Goal: Task Accomplishment & Management: Manage account settings

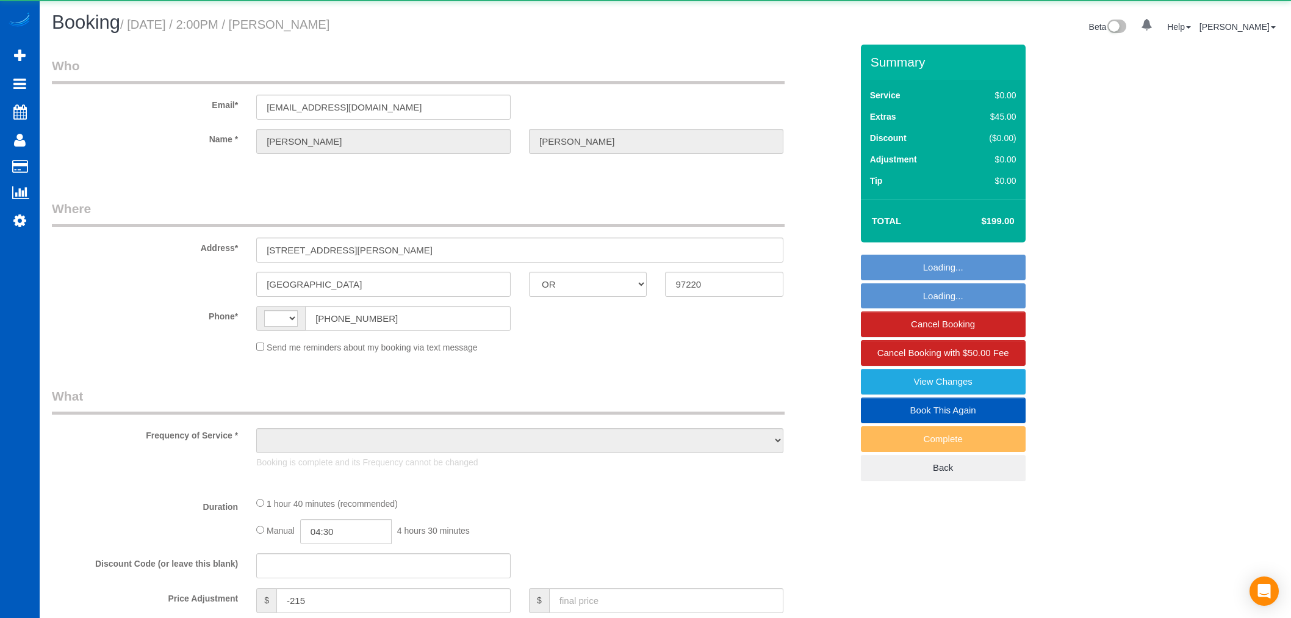
select select "OR"
select select "string:US"
select select "object:567"
select select "string:fspay-1b388068-fb38-40ec-8f24-dc196eac6981"
select select "199"
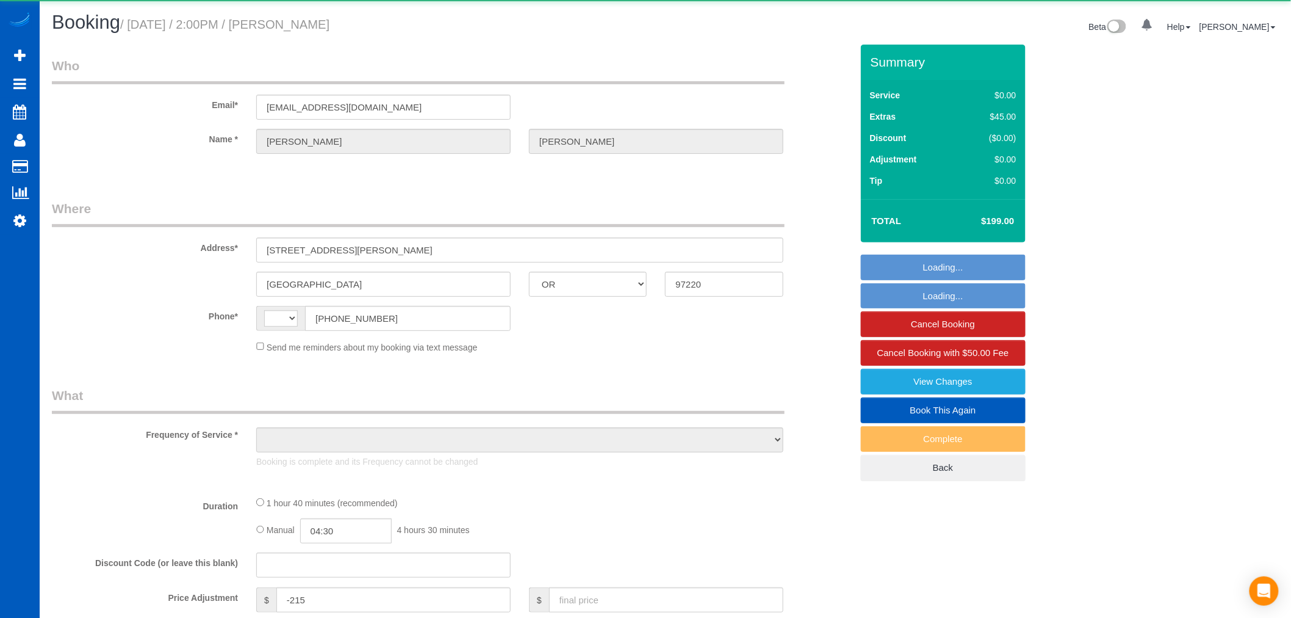
select select "2001"
select select "2"
select select "spot1"
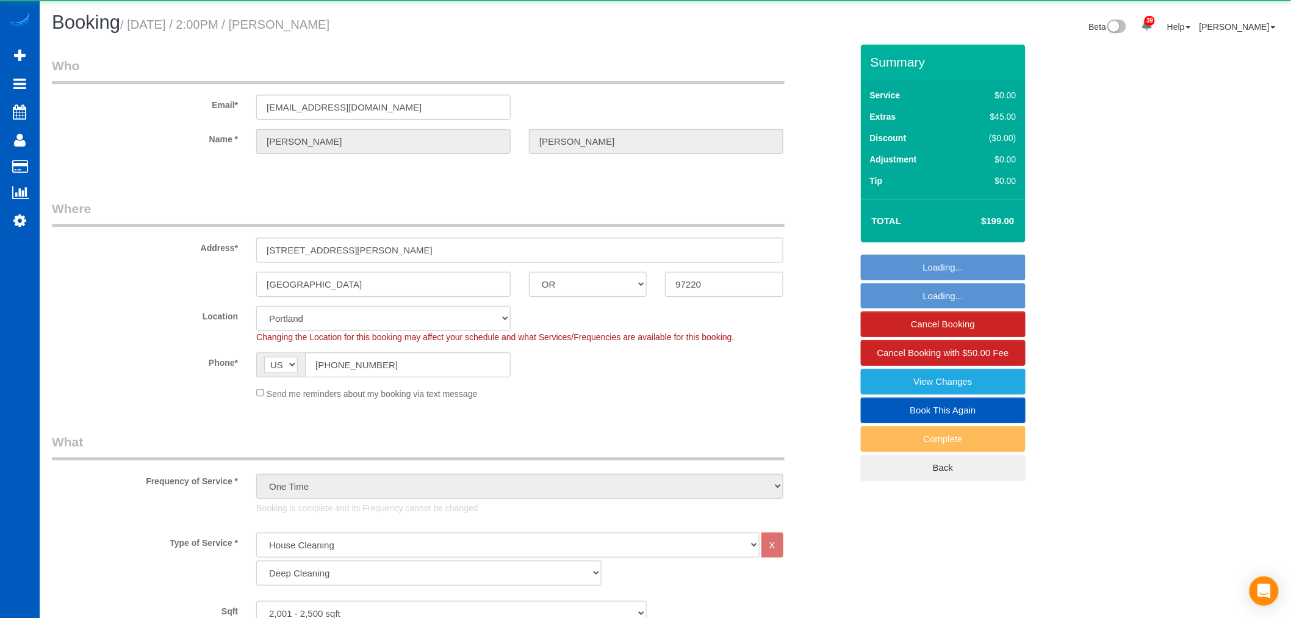
select select "object:1125"
select select "2001"
select select "2"
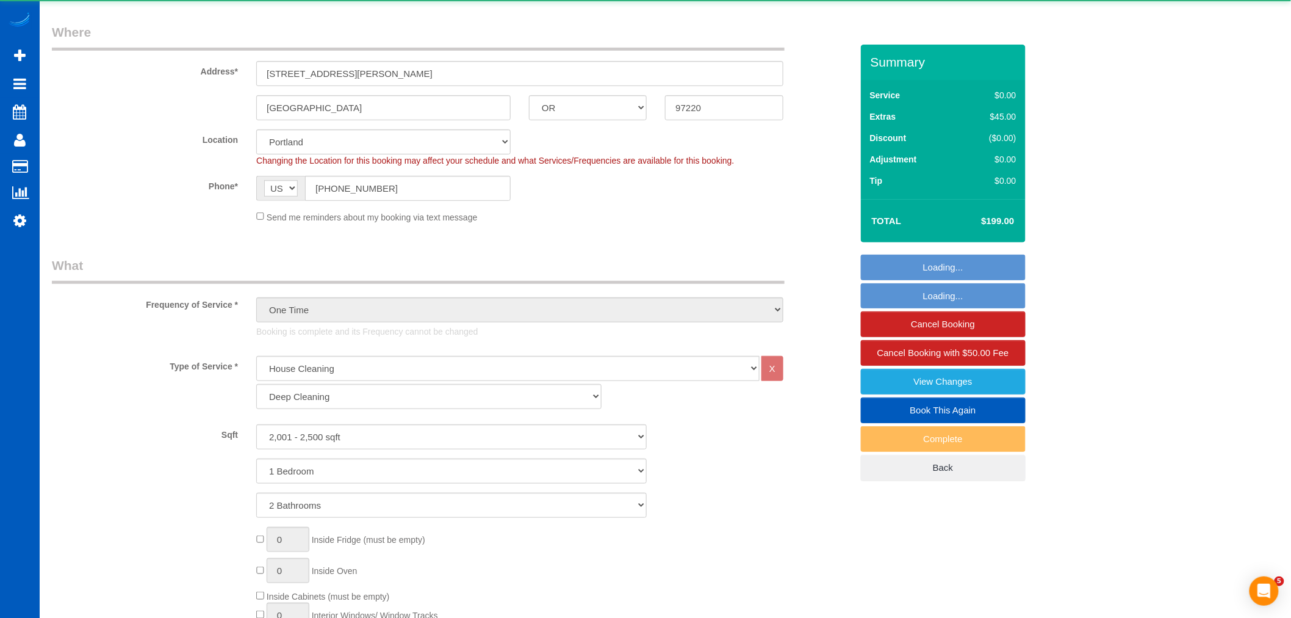
select select "spot10"
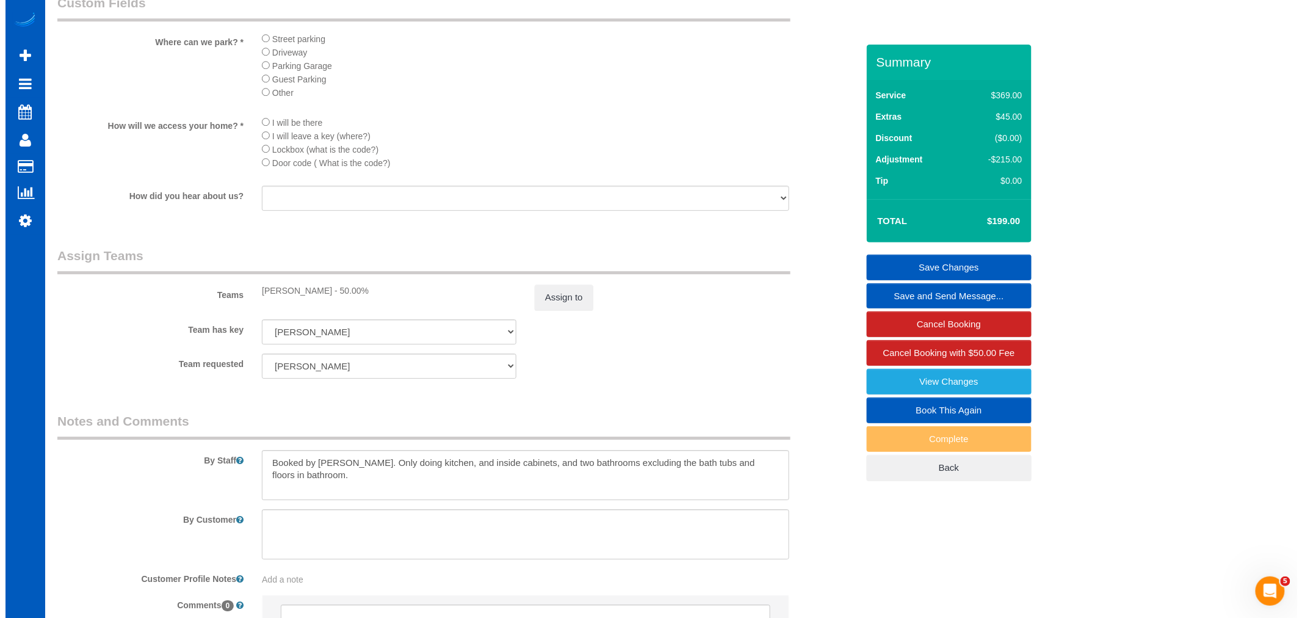
scroll to position [1424, 0]
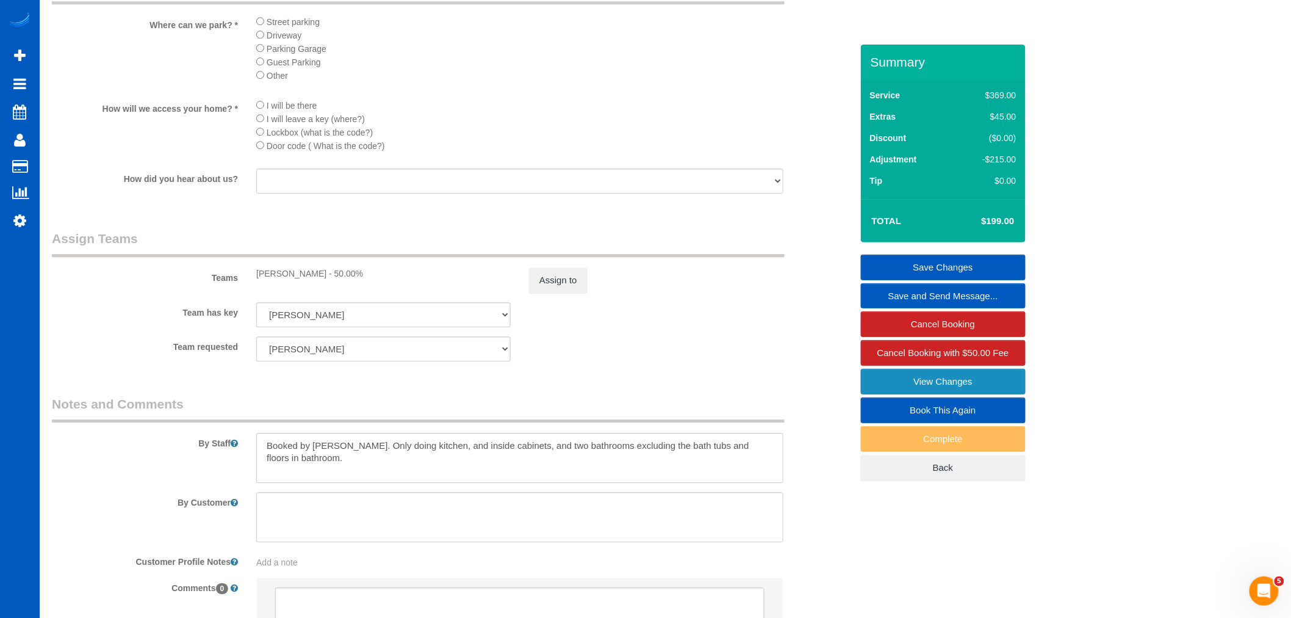
click at [969, 381] on link "View Changes" at bounding box center [943, 382] width 165 height 26
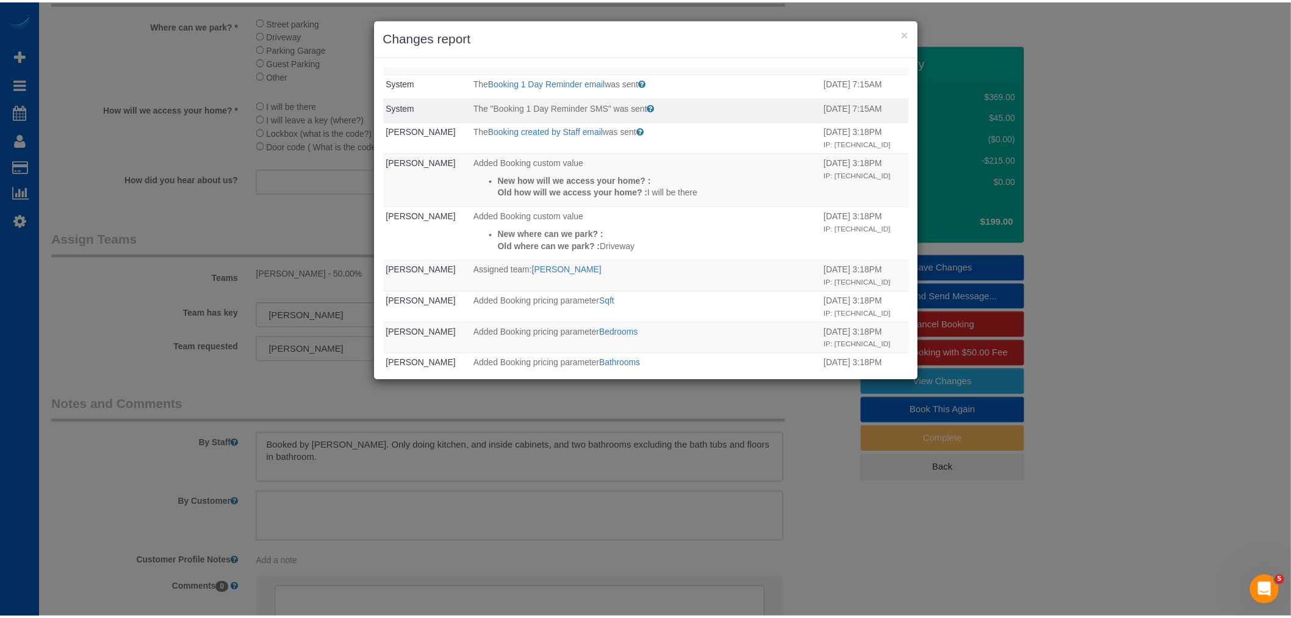
scroll to position [0, 0]
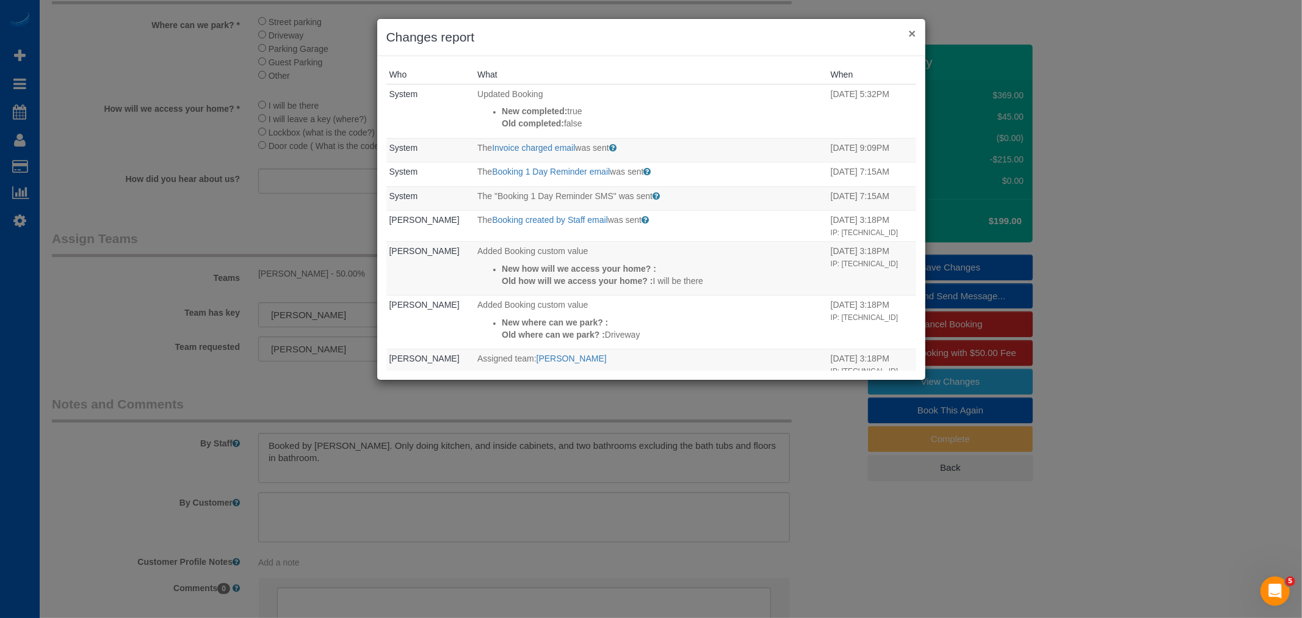
click at [912, 35] on button "×" at bounding box center [911, 33] width 7 height 13
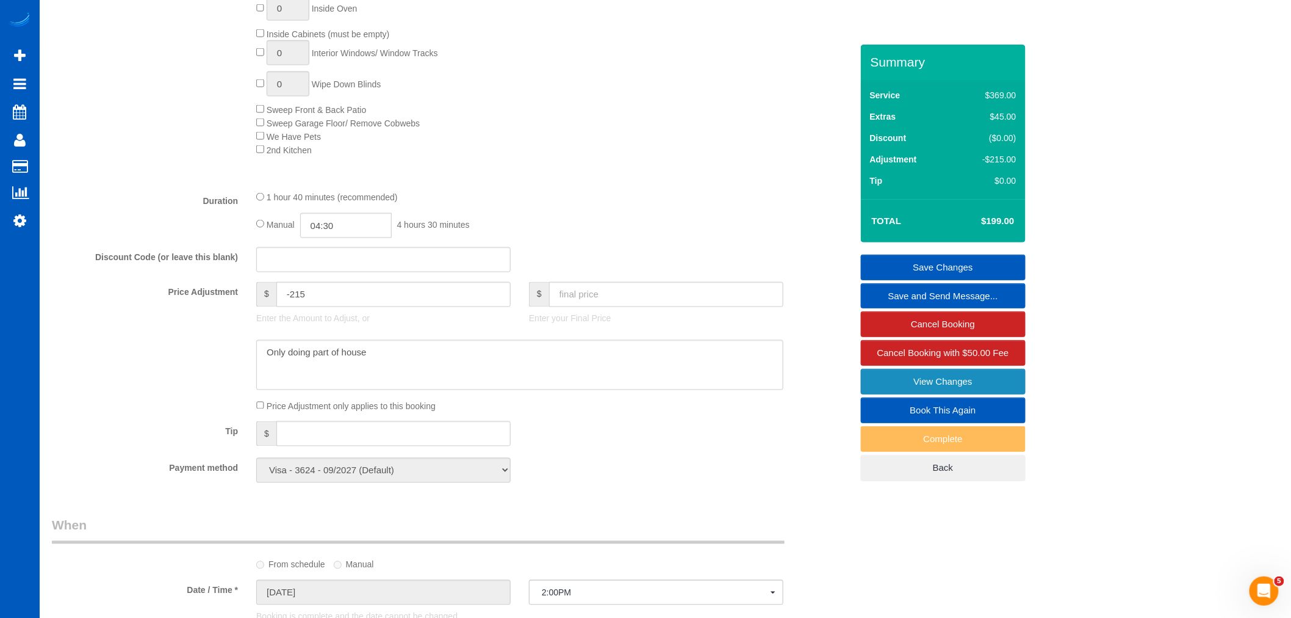
scroll to position [746, 0]
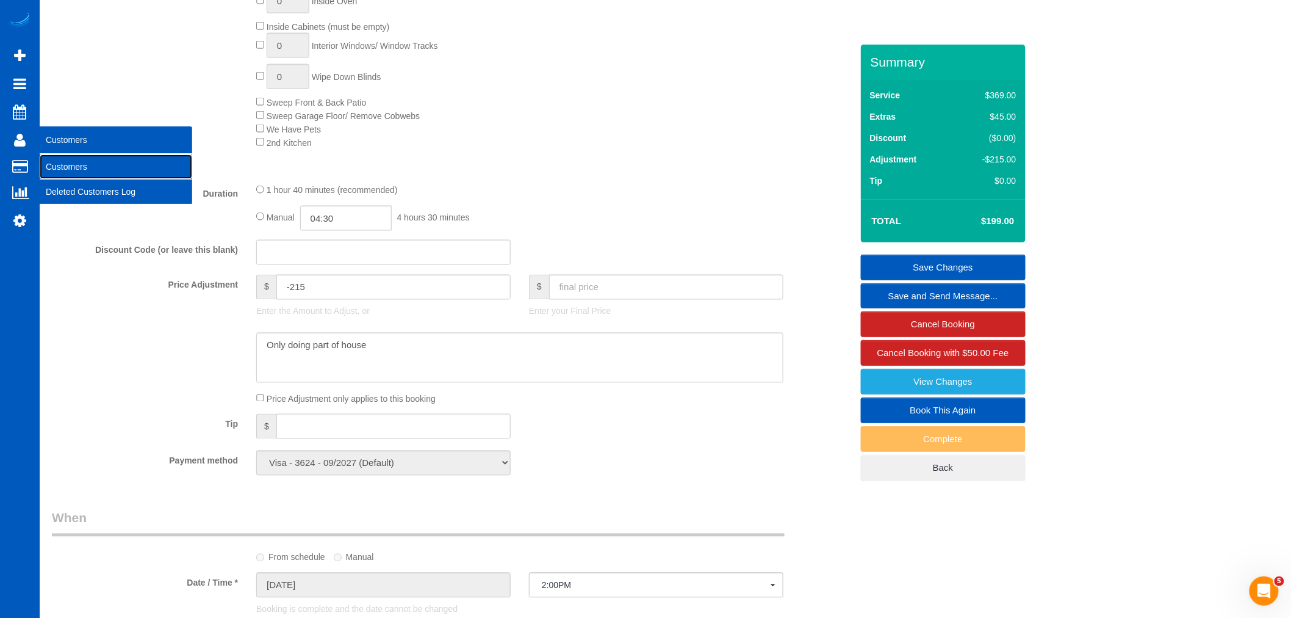
click at [95, 171] on link "Customers" at bounding box center [116, 166] width 153 height 24
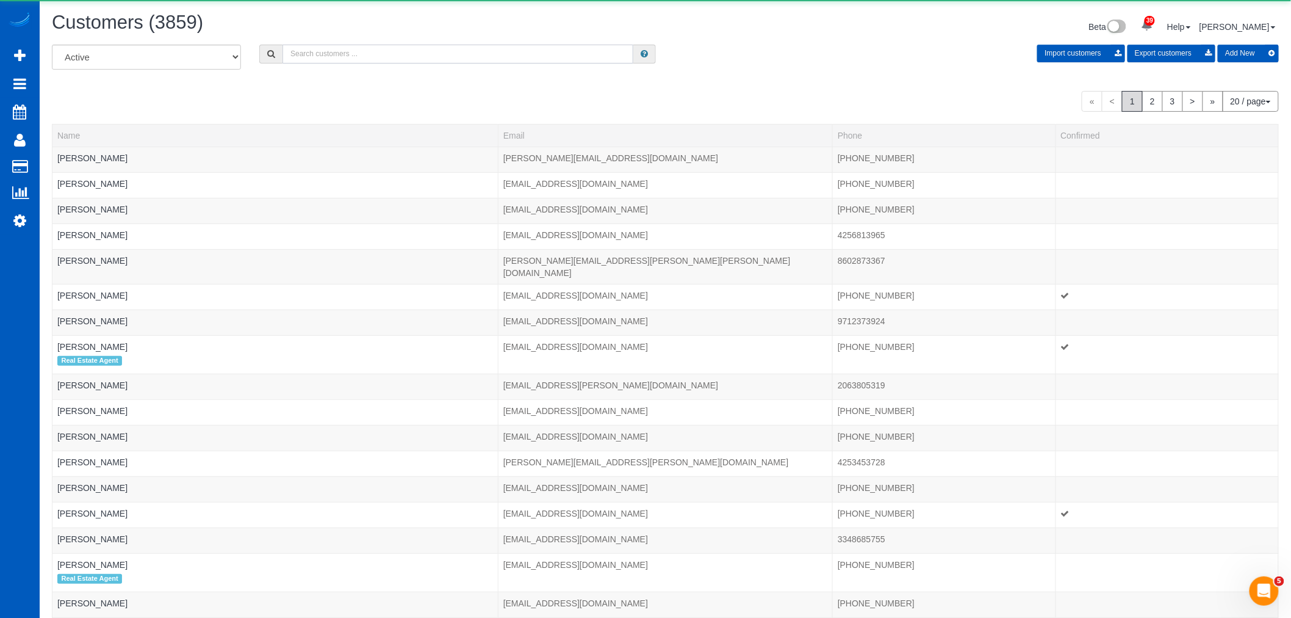
click at [338, 57] on input "text" at bounding box center [458, 54] width 351 height 19
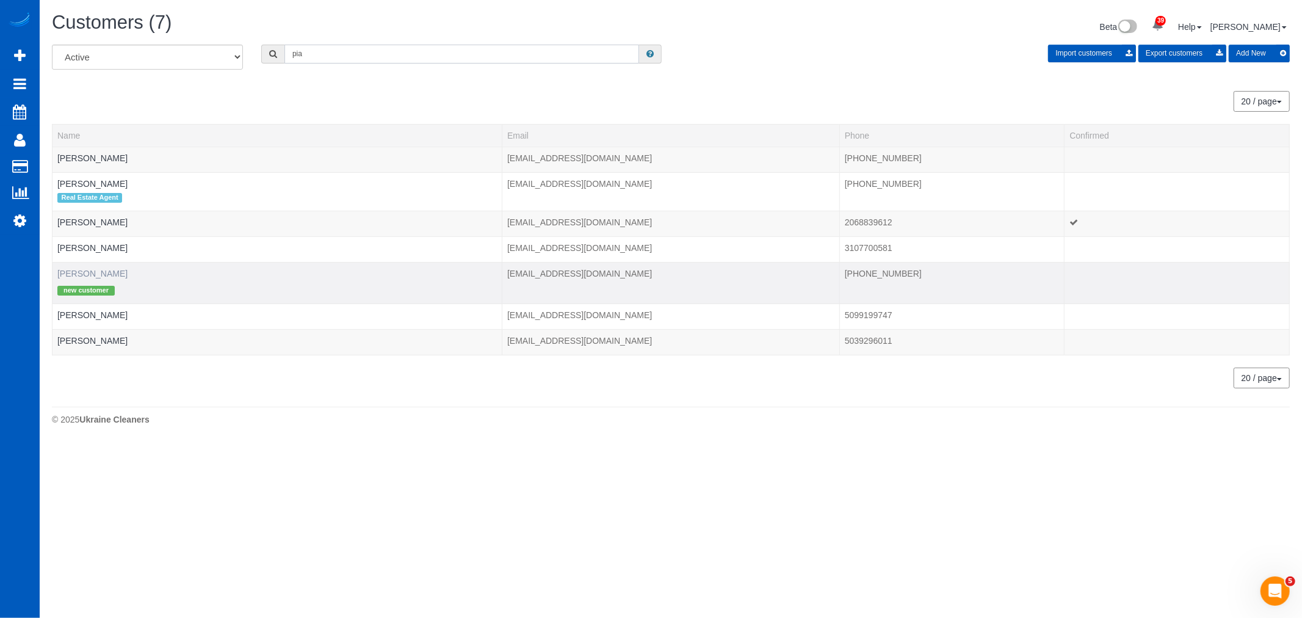
type input "pia"
click at [85, 273] on link "[PERSON_NAME]" at bounding box center [92, 274] width 70 height 10
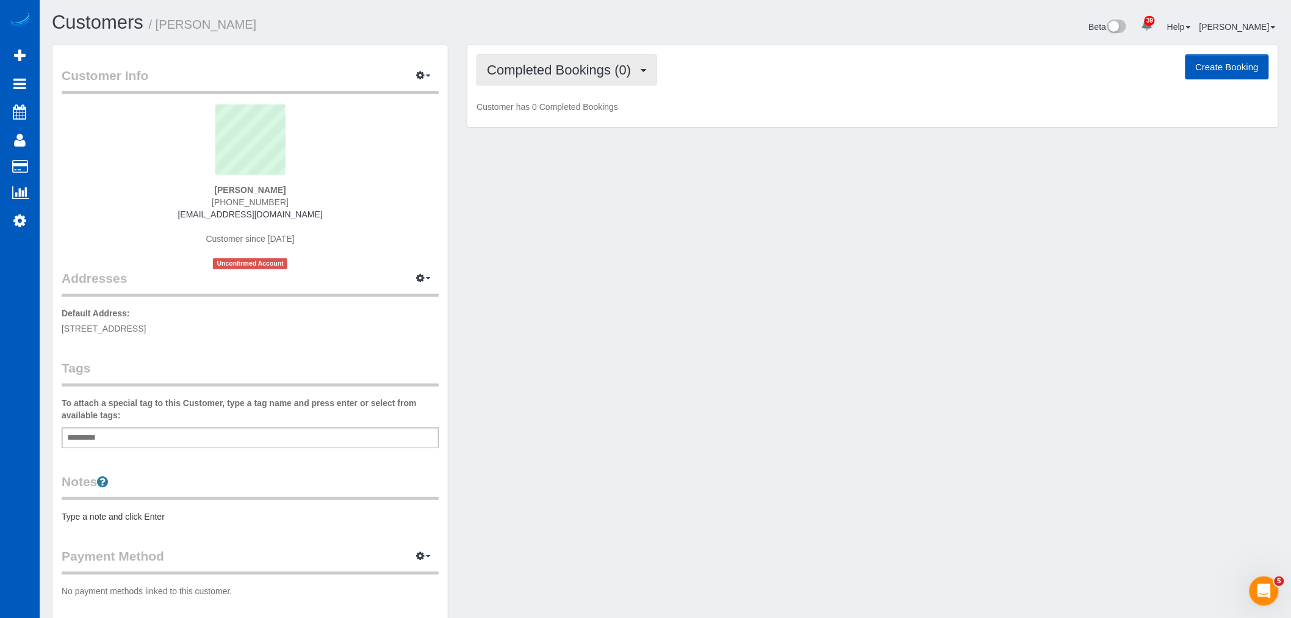
drag, startPoint x: 604, startPoint y: 78, endPoint x: 609, endPoint y: 69, distance: 10.4
click at [609, 69] on button "Completed Bookings (0)" at bounding box center [567, 69] width 181 height 31
click at [544, 115] on link "Upcoming Bookings (1)" at bounding box center [540, 114] width 127 height 16
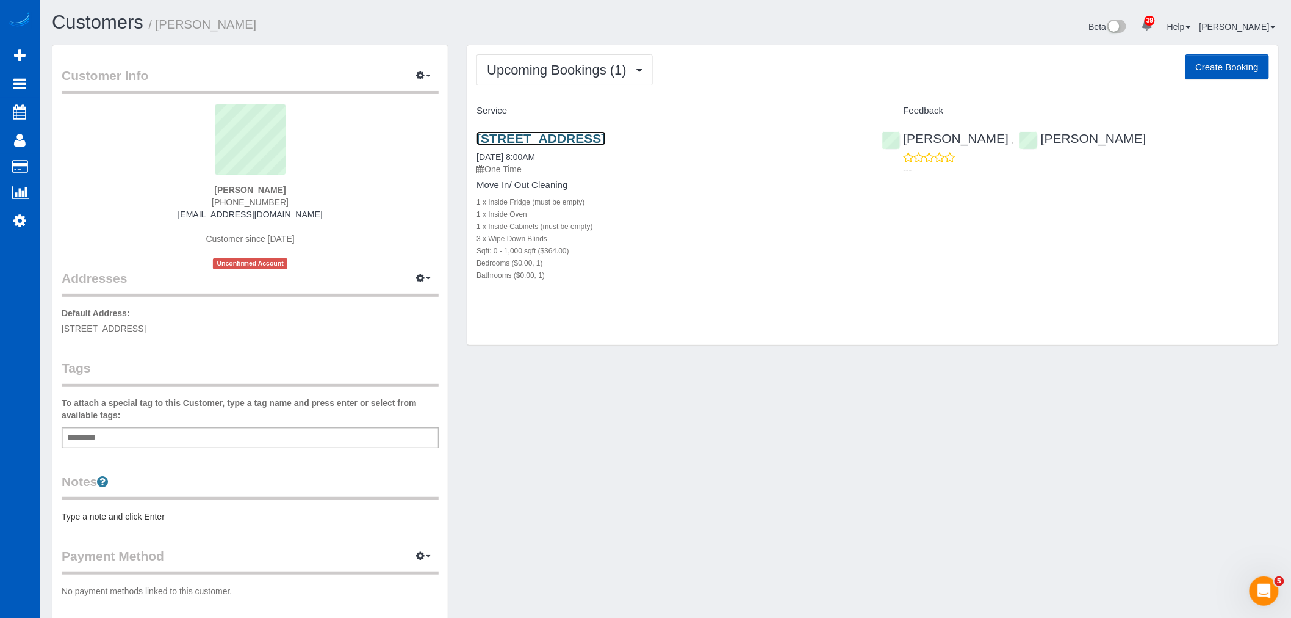
click at [553, 142] on link "[STREET_ADDRESS]" at bounding box center [541, 138] width 129 height 14
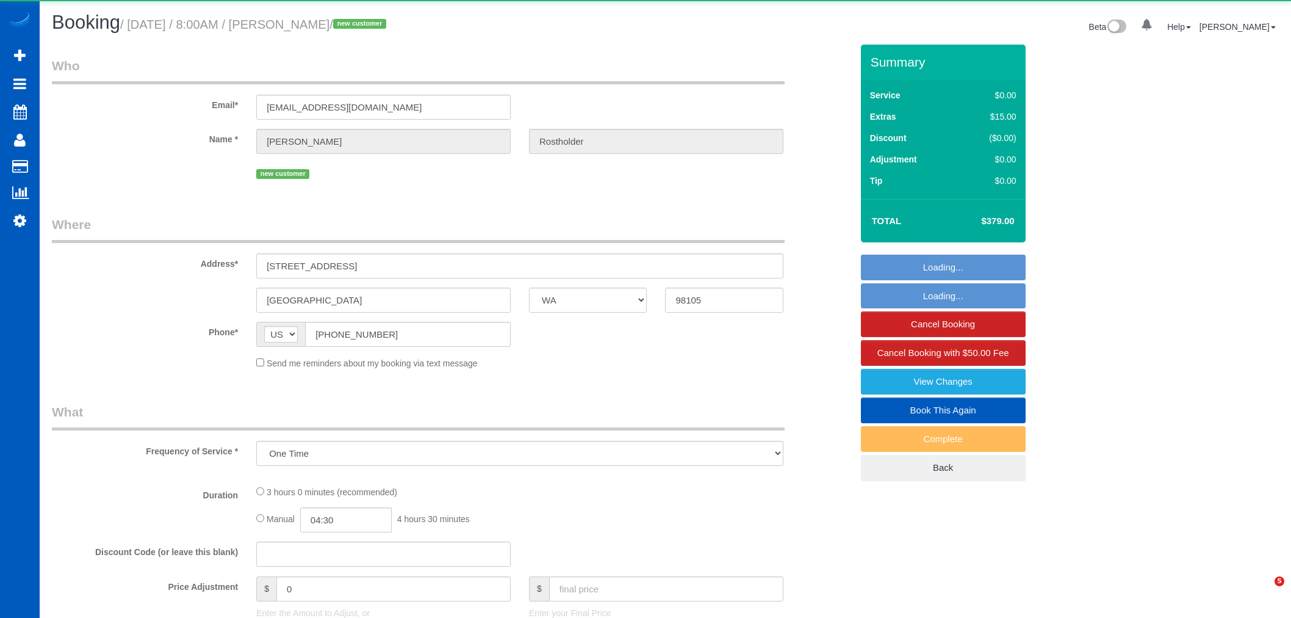
select select "WA"
select select "object:906"
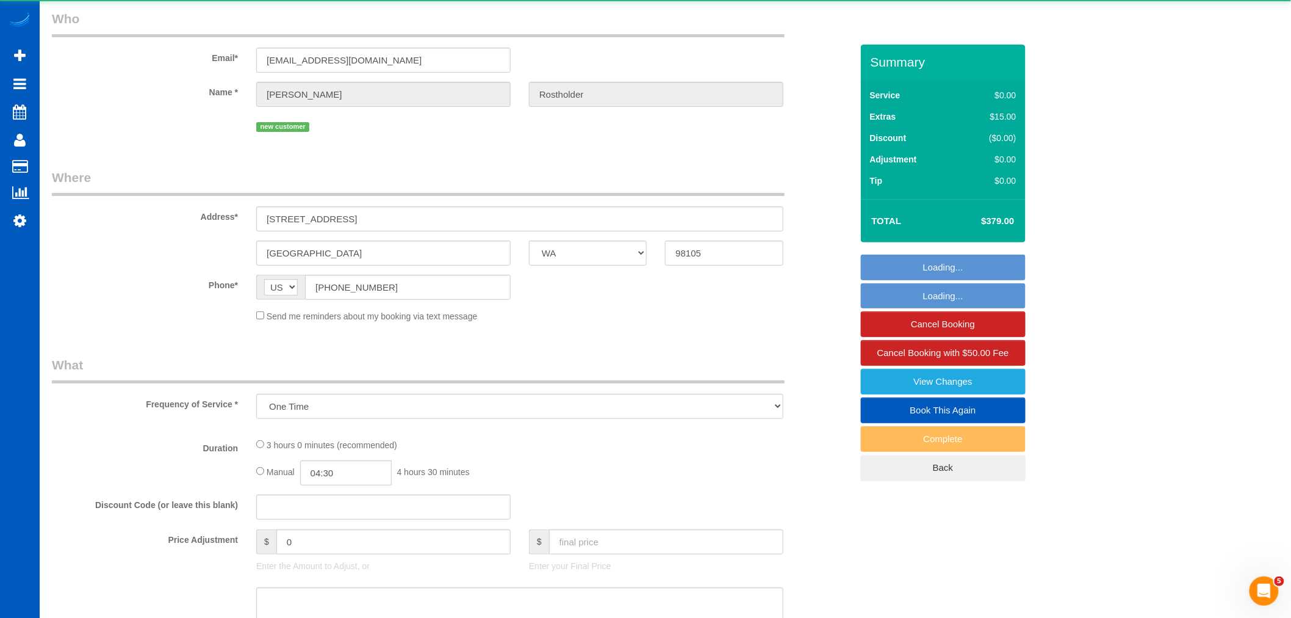
select select "199"
select select "spot1"
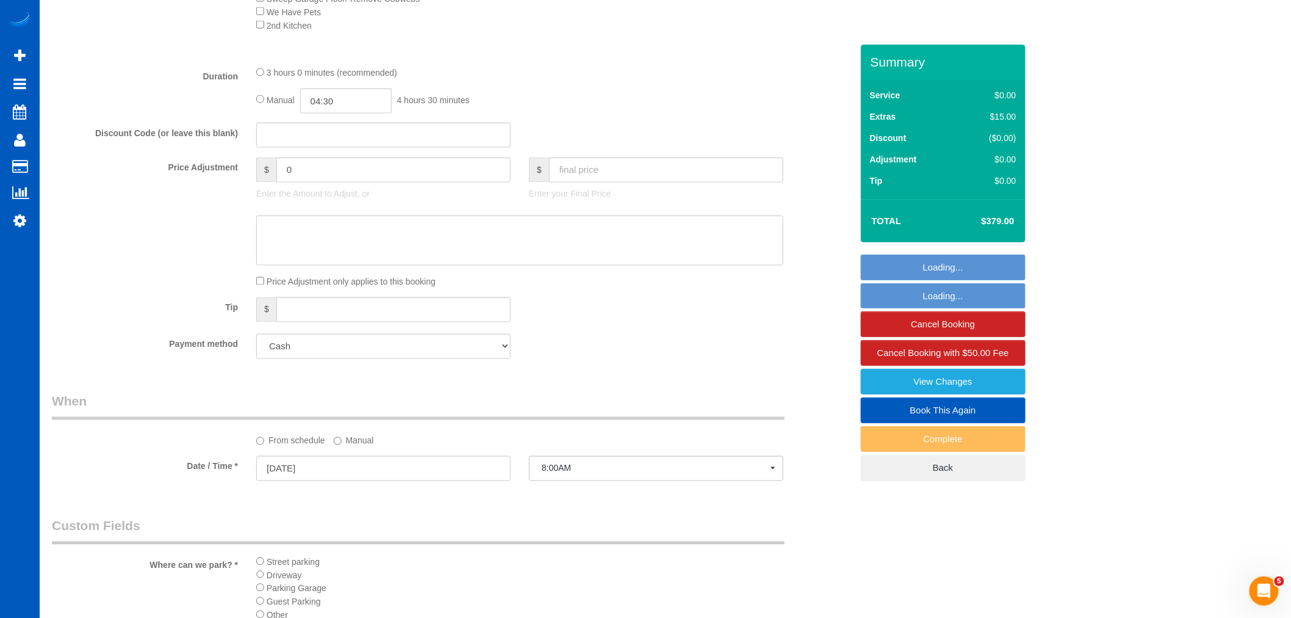
scroll to position [881, 0]
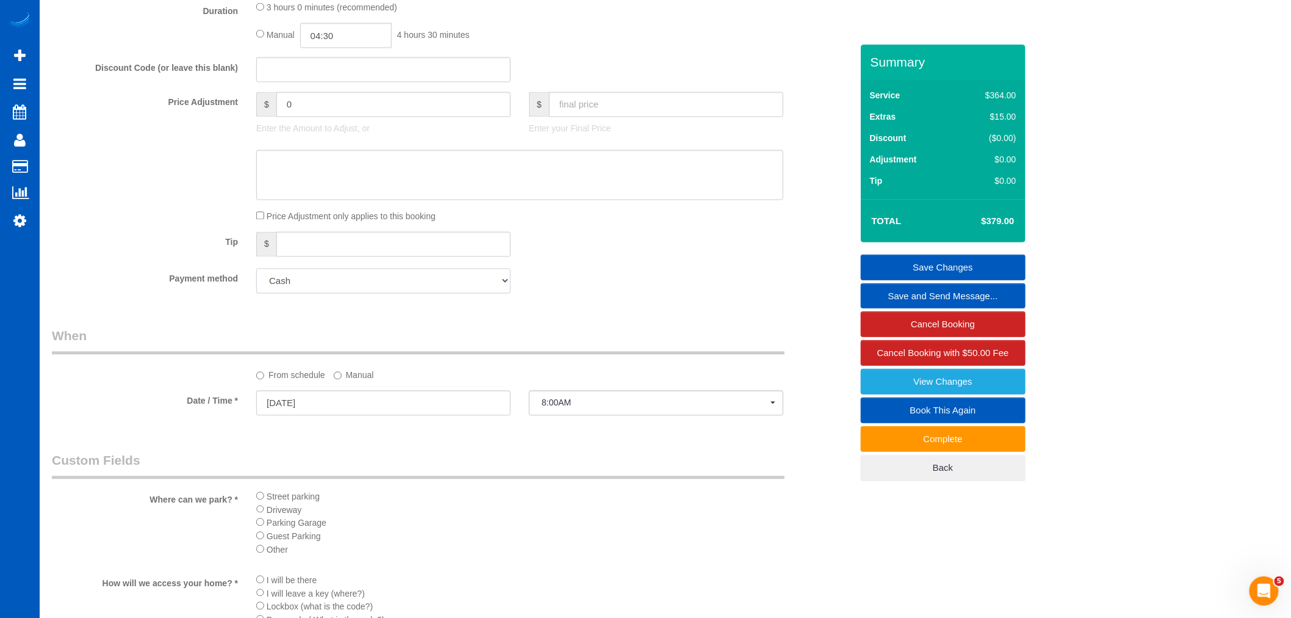
click at [341, 288] on select "Add Credit Card Cash Check Paypal" at bounding box center [383, 281] width 254 height 25
select select "string:fspay"
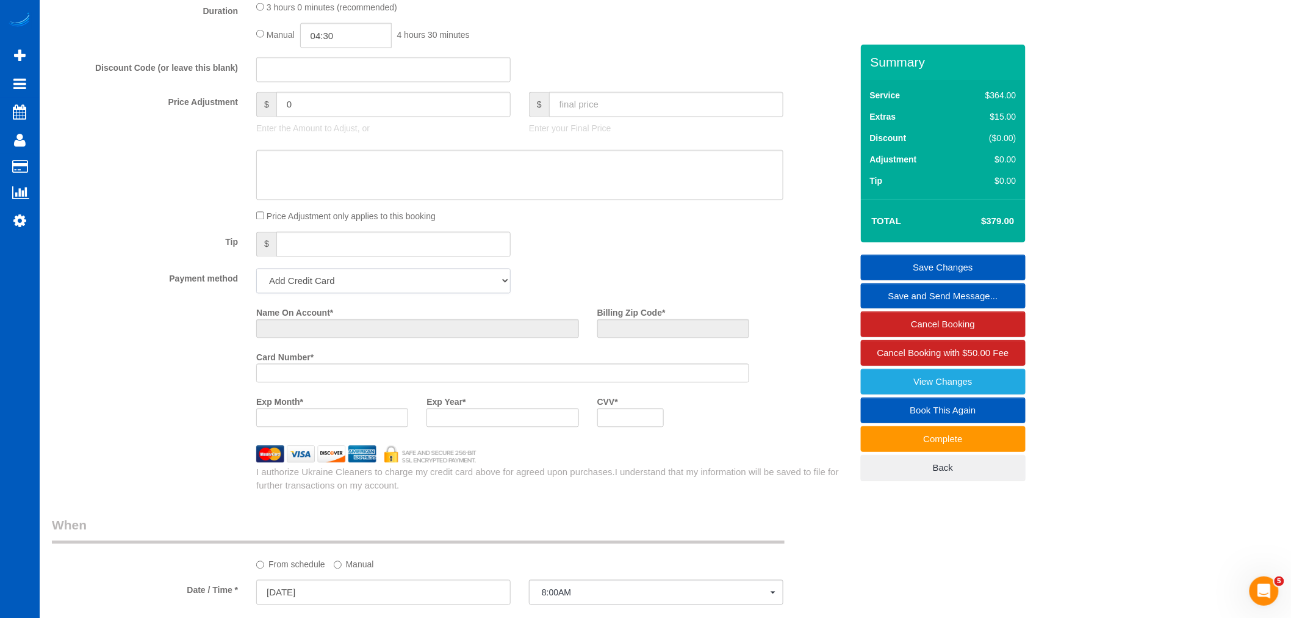
scroll to position [1071, 0]
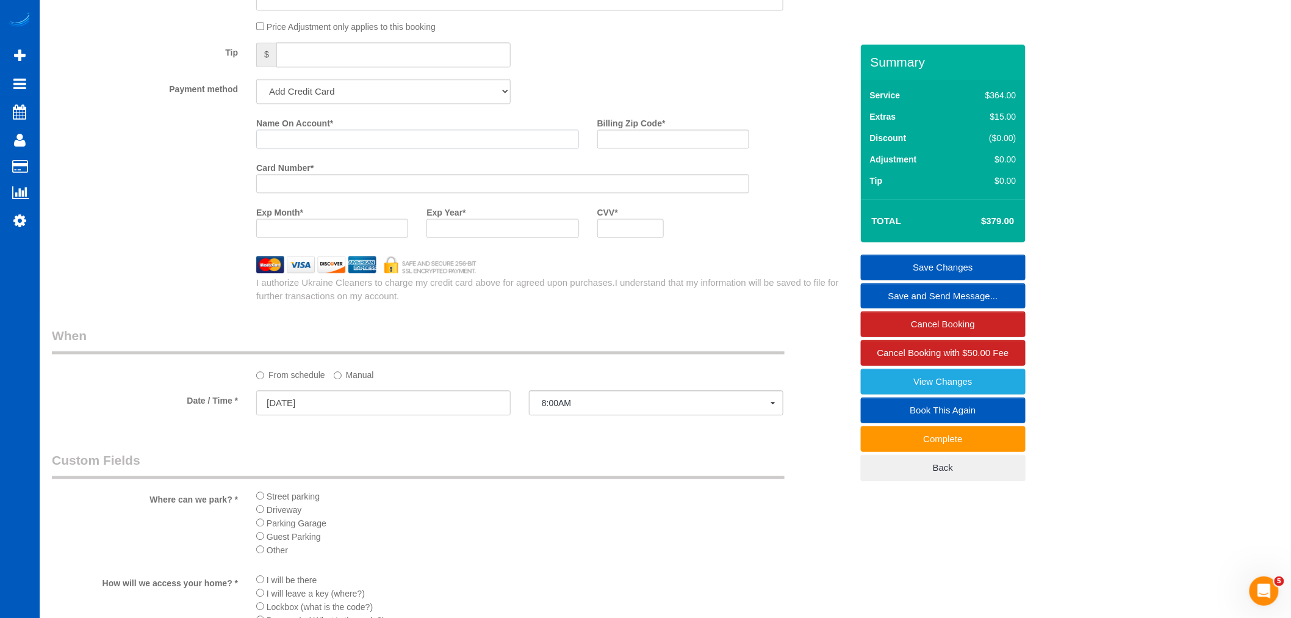
click at [315, 148] on input "Name On Account *" at bounding box center [417, 138] width 323 height 19
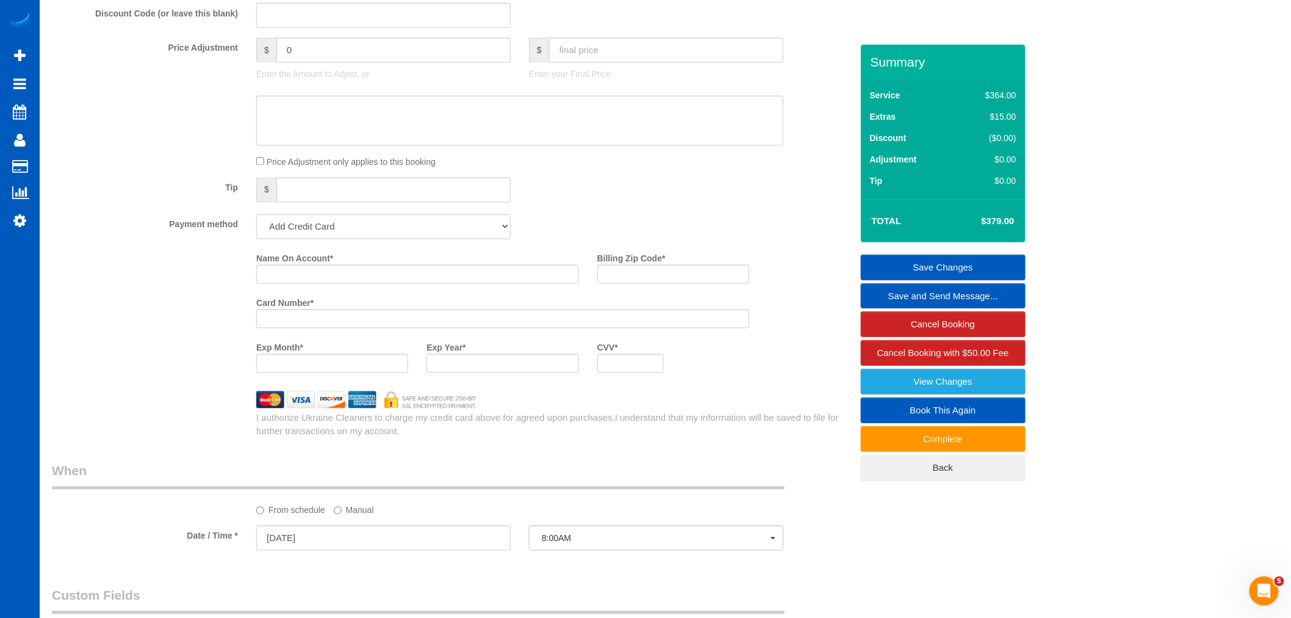
click at [692, 226] on div "Payment method Add Credit Card Cash Check Paypal" at bounding box center [452, 226] width 818 height 25
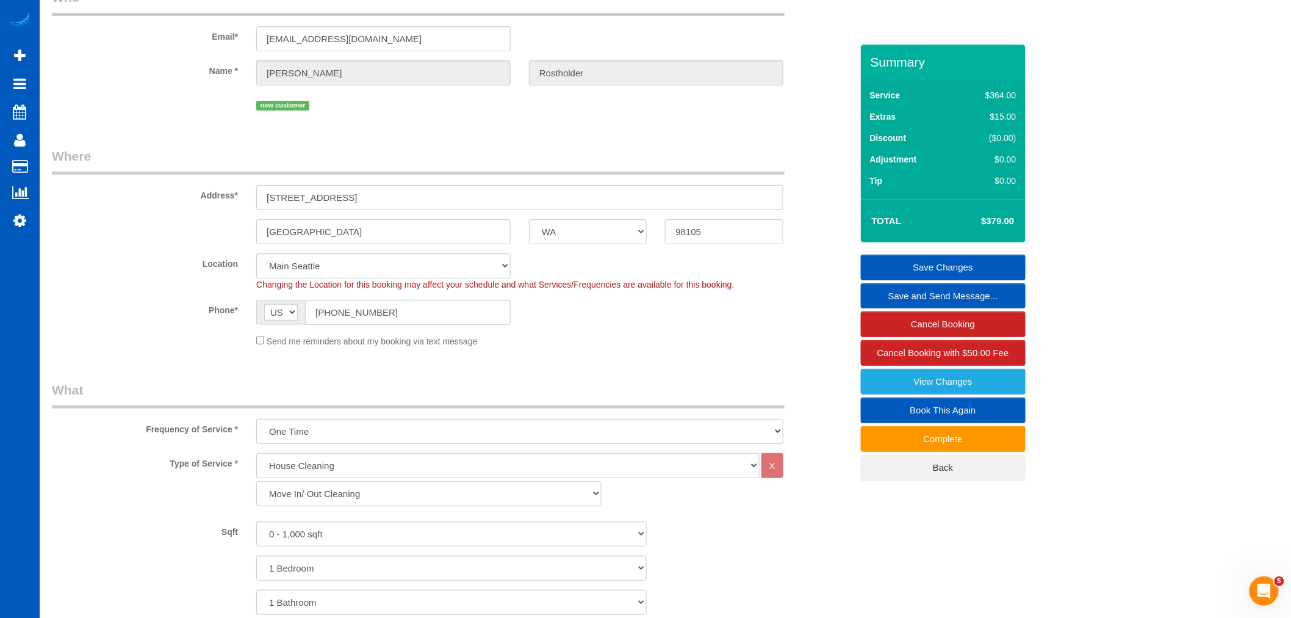
scroll to position [0, 0]
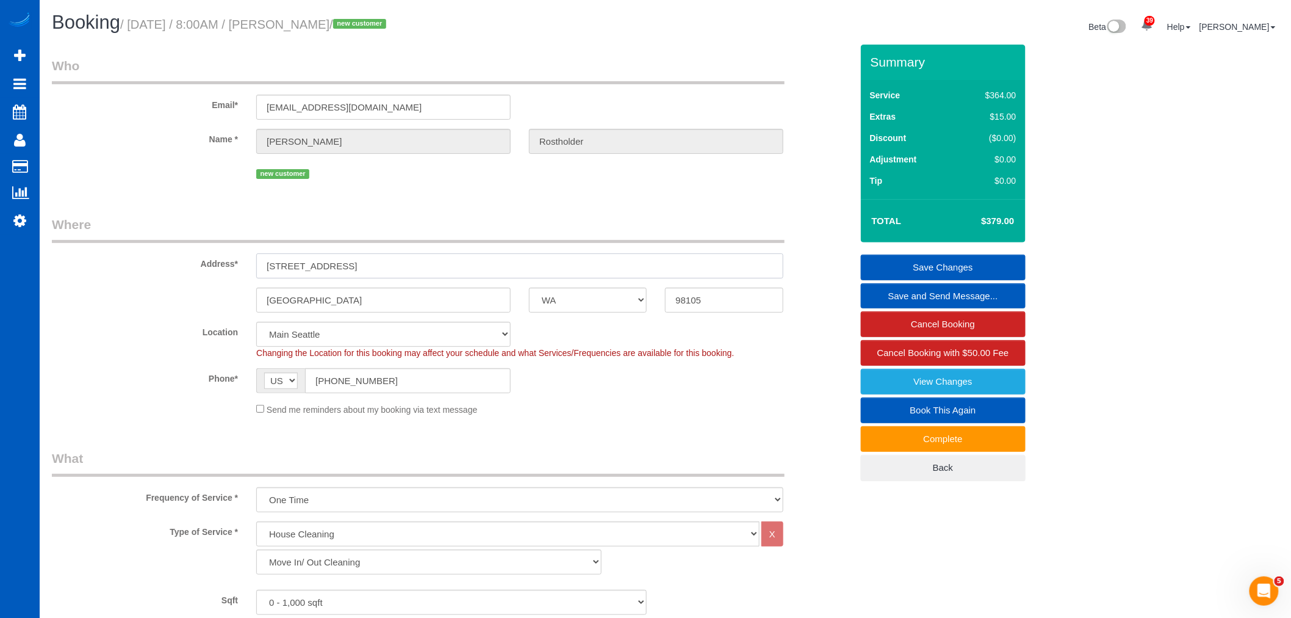
click at [430, 259] on input "[STREET_ADDRESS]" at bounding box center [519, 265] width 527 height 25
drag, startPoint x: 436, startPoint y: 262, endPoint x: 221, endPoint y: 276, distance: 215.2
click at [221, 276] on div "Address* 6300 Sand Point Way NE Unit 111" at bounding box center [452, 246] width 818 height 63
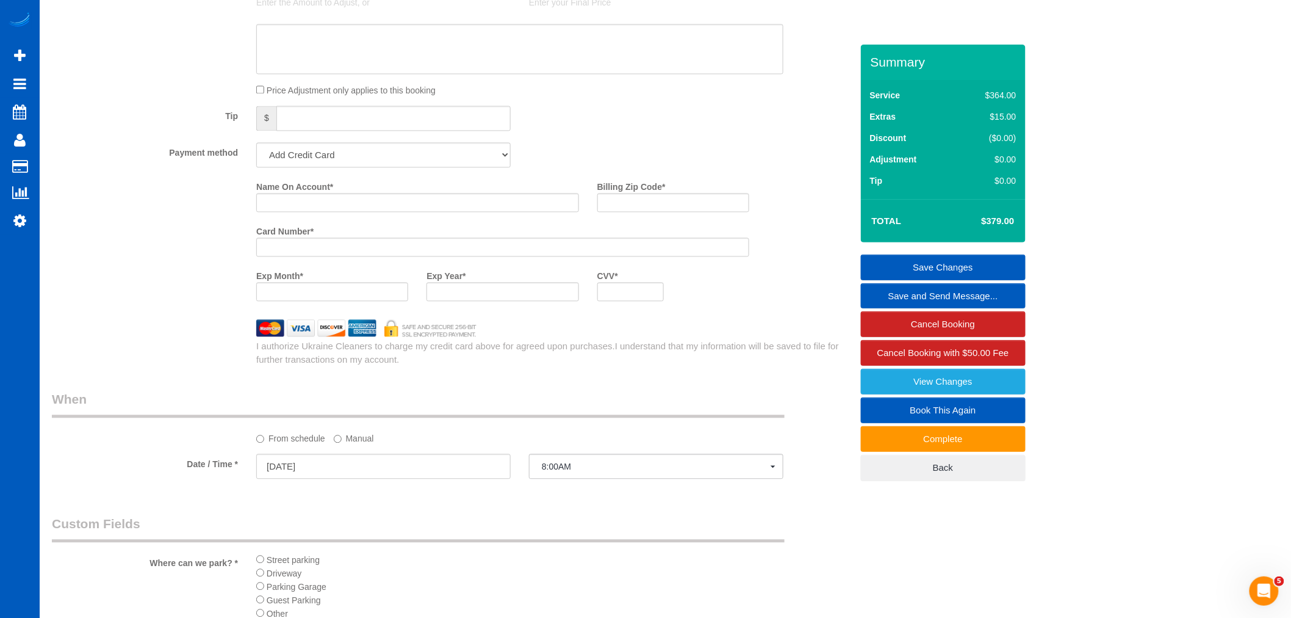
scroll to position [1017, 0]
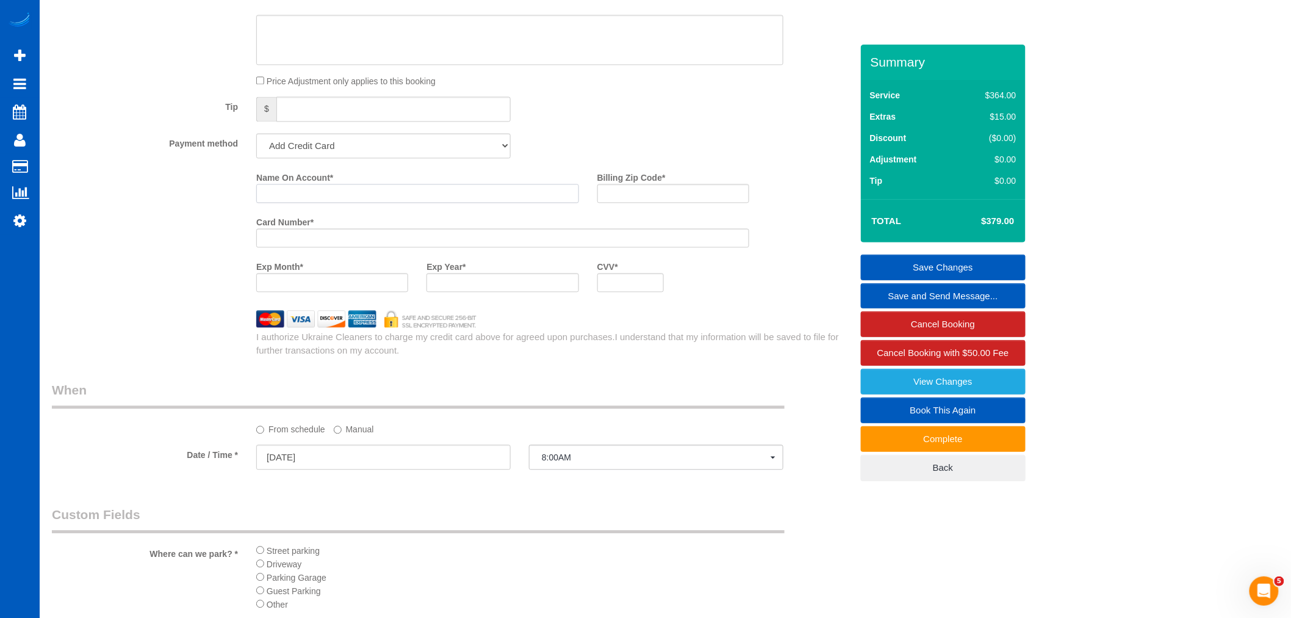
click at [333, 203] on input "Name On Account *" at bounding box center [417, 193] width 323 height 19
click at [588, 212] on div "Billing Zip Code *" at bounding box center [673, 189] width 170 height 45
click at [323, 203] on input "Name On Account *" at bounding box center [417, 193] width 323 height 19
click at [349, 247] on div at bounding box center [502, 237] width 493 height 19
drag, startPoint x: 276, startPoint y: 202, endPoint x: 252, endPoint y: 212, distance: 26.0
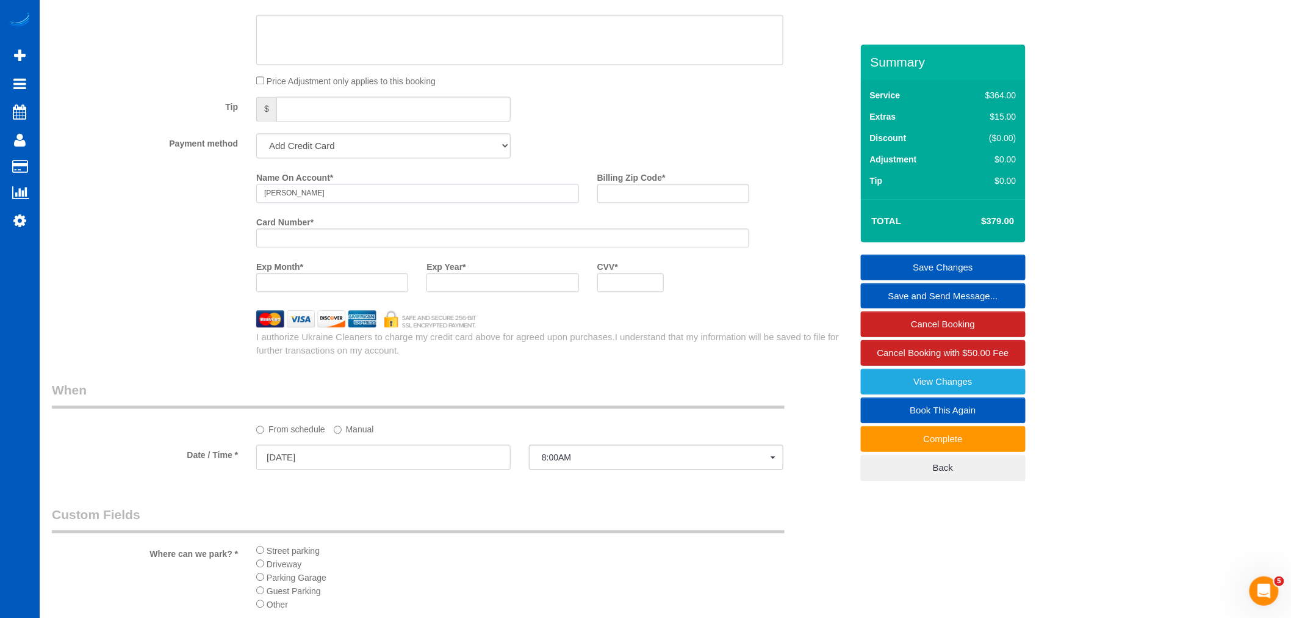
click at [252, 203] on div "Name On Account * Pia Rostholder" at bounding box center [417, 184] width 341 height 35
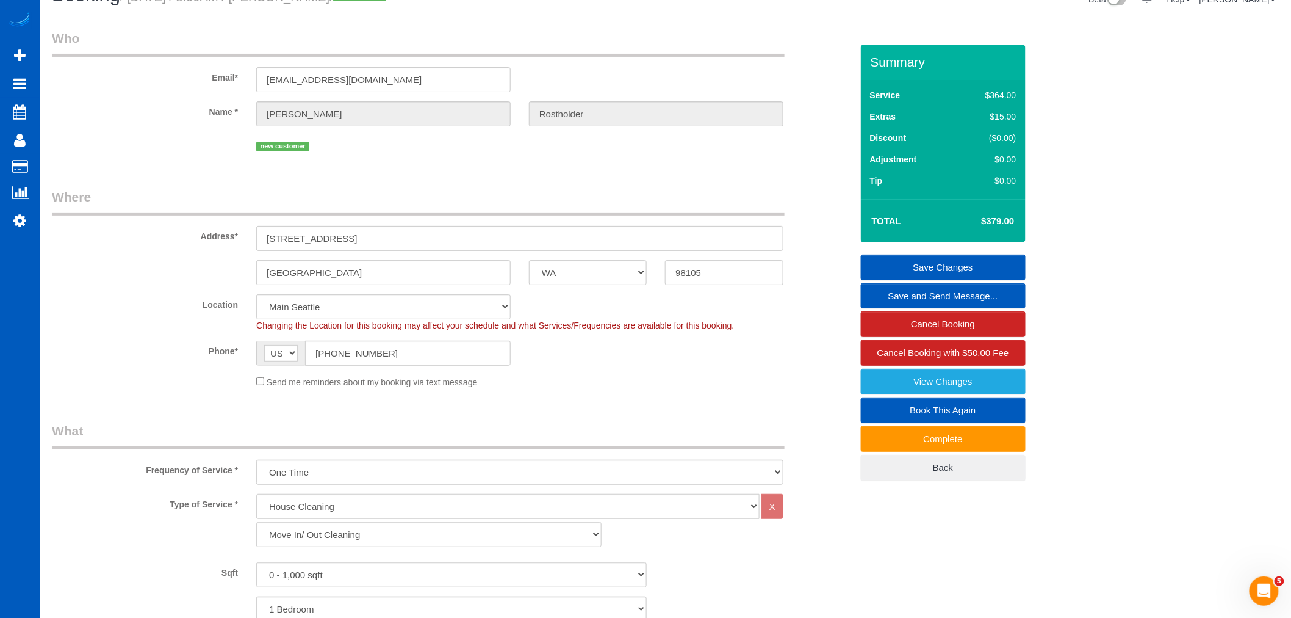
scroll to position [0, 0]
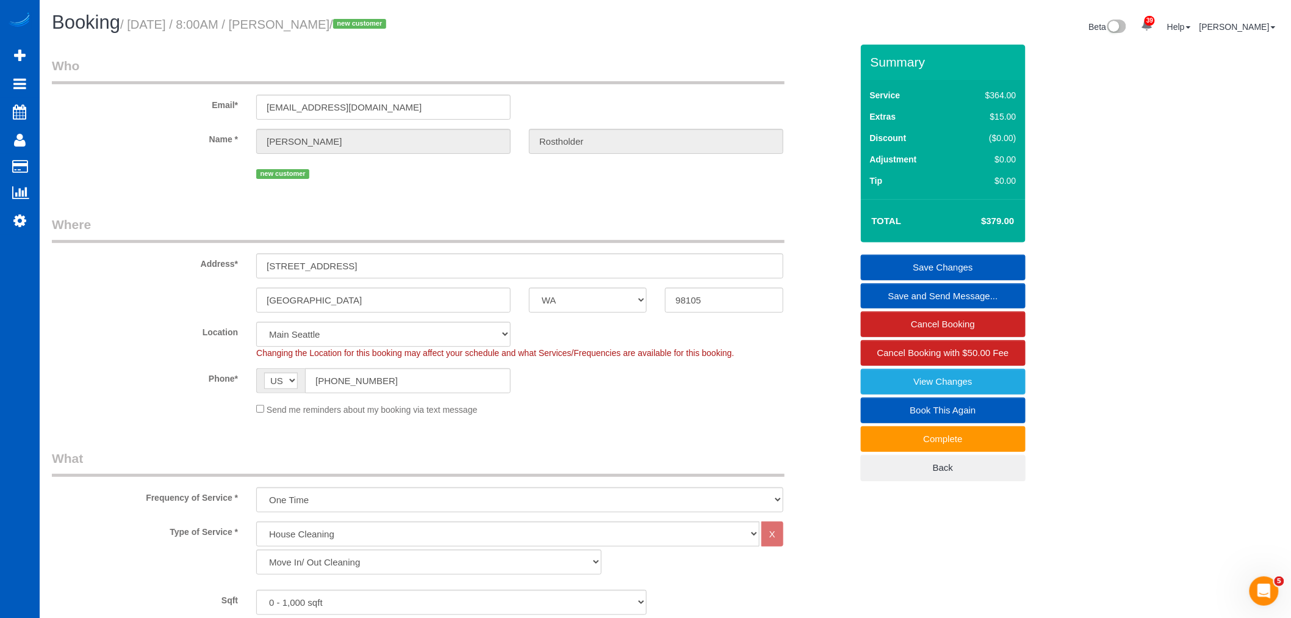
type input "Laurie P Rostholder"
drag, startPoint x: 729, startPoint y: 297, endPoint x: 596, endPoint y: 283, distance: 133.8
click at [596, 283] on sui-booking-address "Address* 6300 Sand Point Way NE Unit 111 Seattle AK AL AR AZ CA CO CT DC DE FL …" at bounding box center [452, 263] width 800 height 97
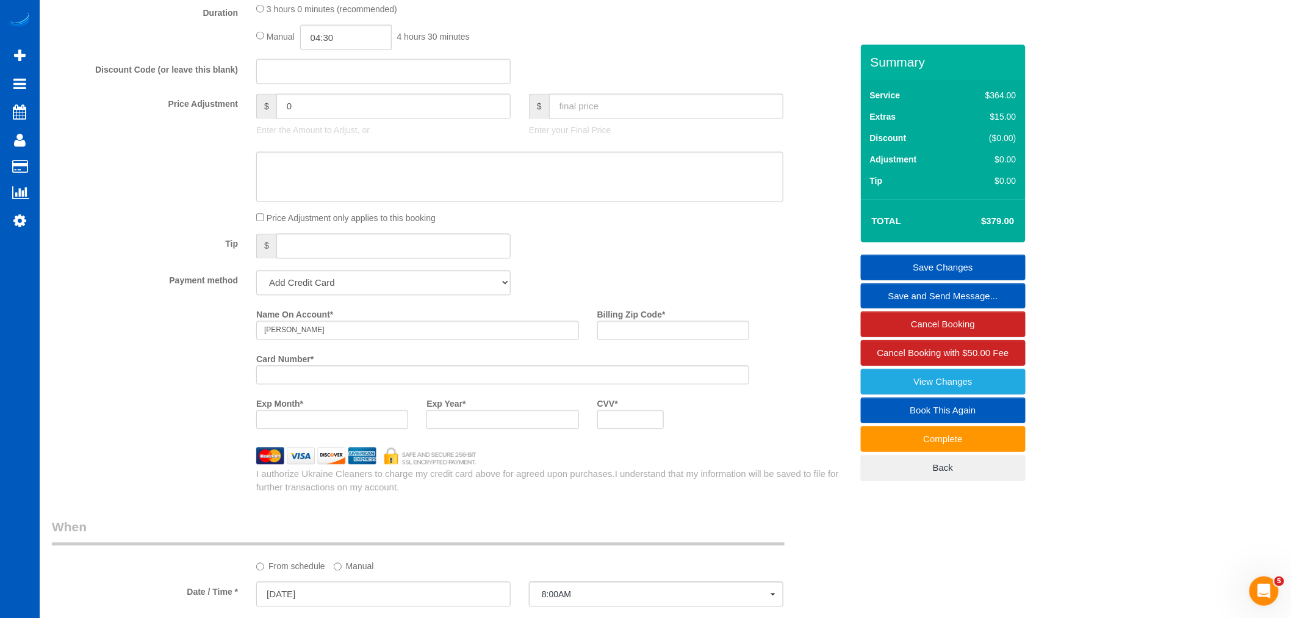
scroll to position [949, 0]
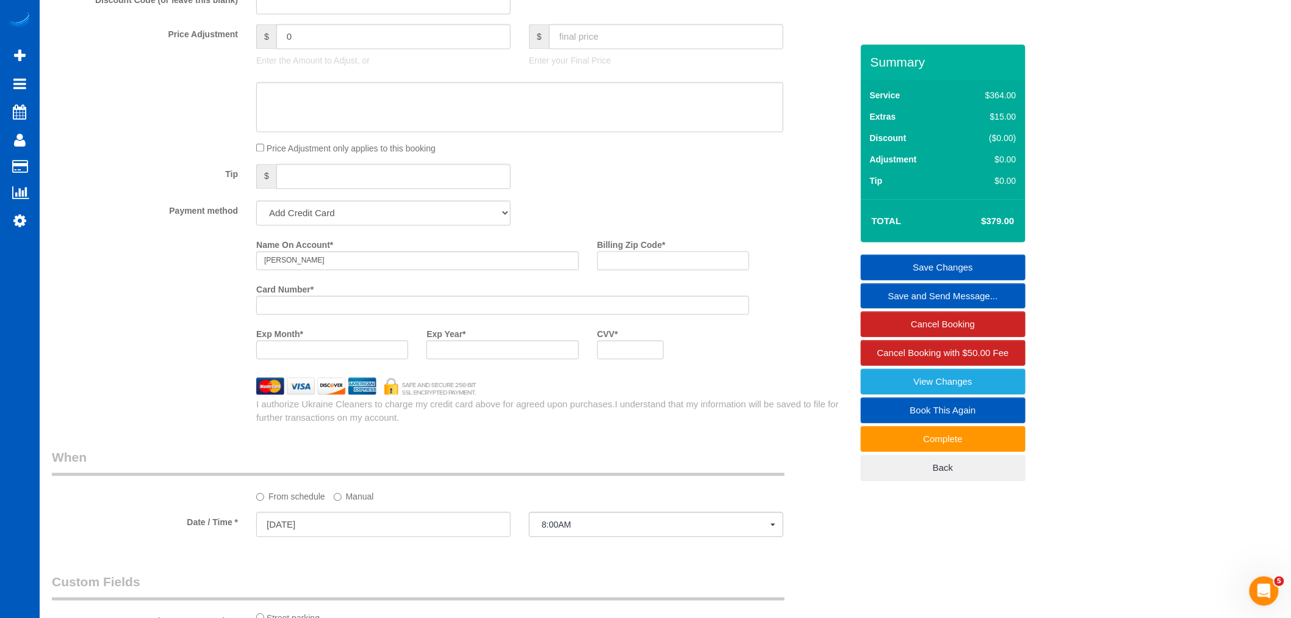
click at [614, 267] on input "Billing Zip Code *" at bounding box center [673, 260] width 152 height 19
paste input "98105"
drag, startPoint x: 642, startPoint y: 267, endPoint x: 615, endPoint y: 284, distance: 32.2
click at [615, 279] on div "Billing Zip Code * 98105" at bounding box center [673, 257] width 170 height 45
type input "98115"
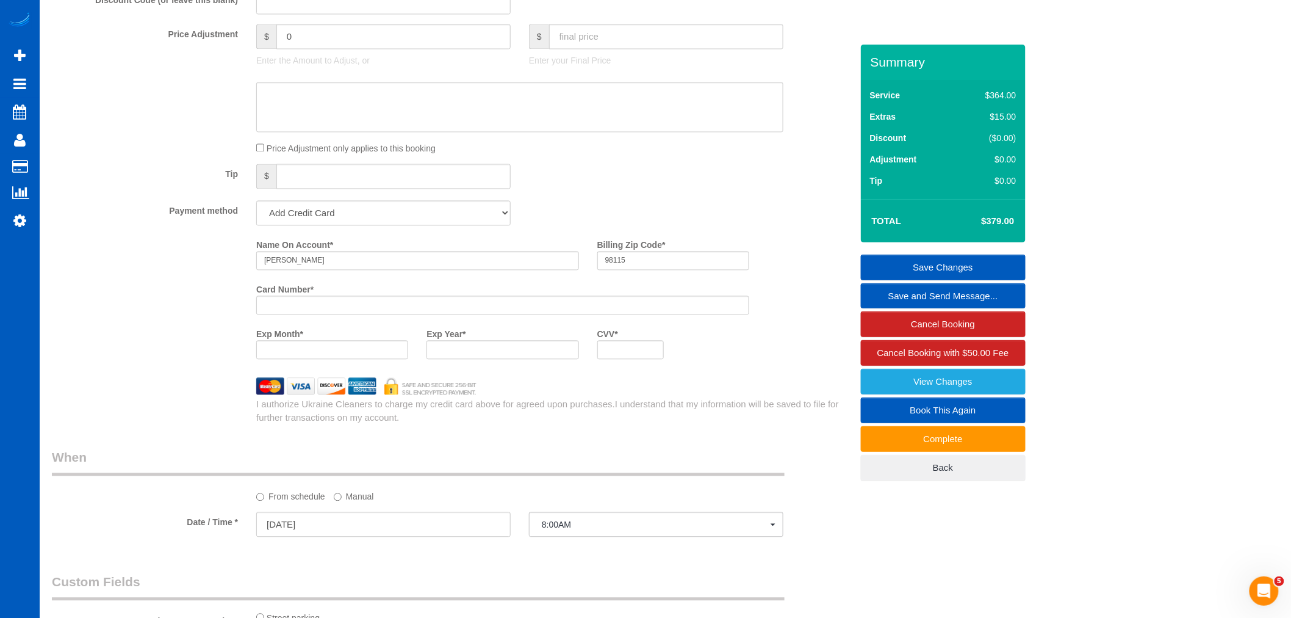
click at [445, 355] on div at bounding box center [503, 350] width 152 height 19
click at [449, 355] on iframe at bounding box center [502, 350] width 136 height 10
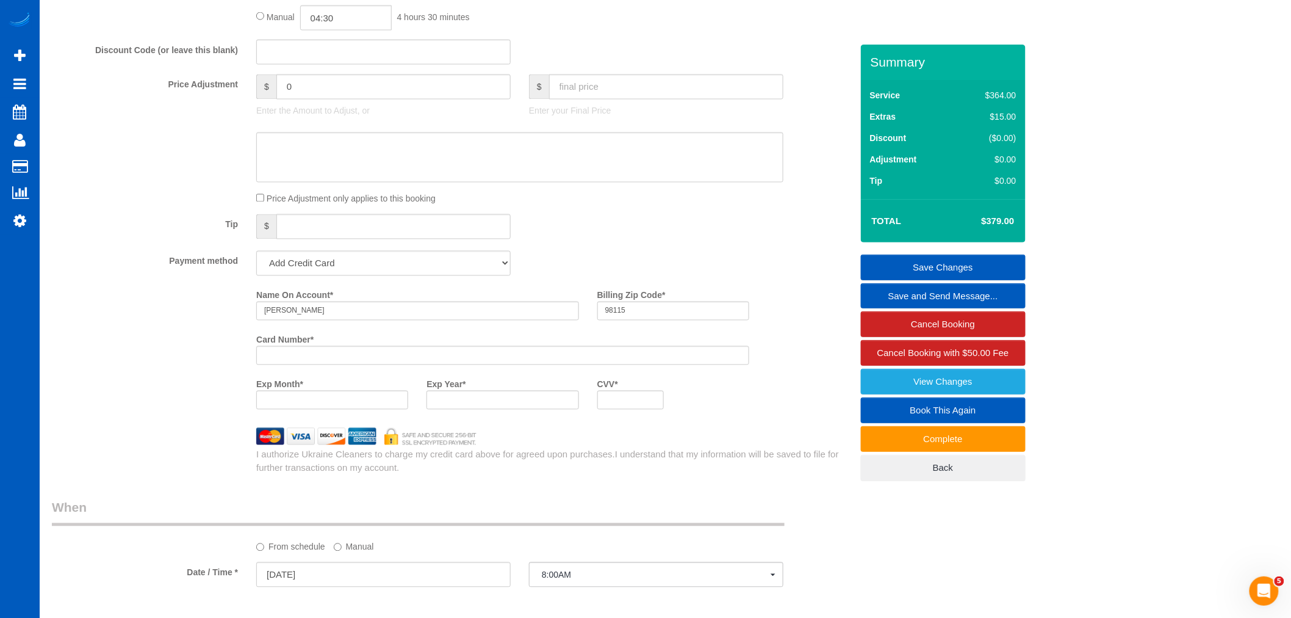
scroll to position [813, 0]
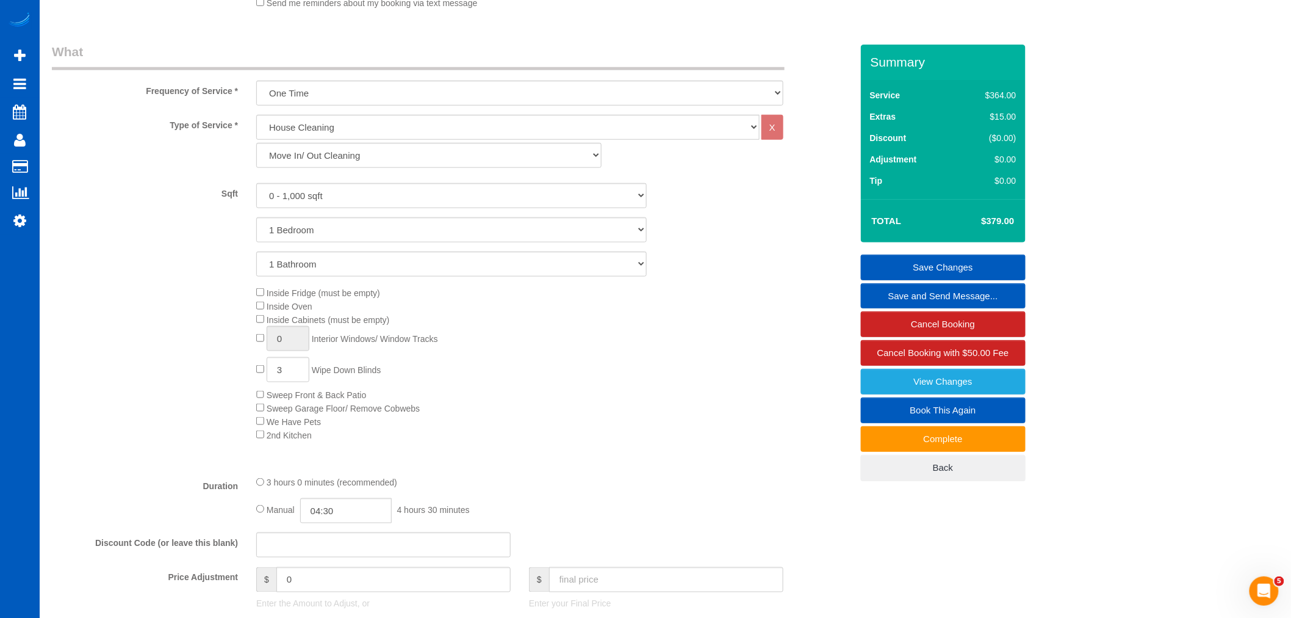
click at [564, 374] on div "Inside Fridge (must be empty) Inside Oven Inside Cabinets (must be empty) 0 Int…" at bounding box center [553, 364] width 613 height 156
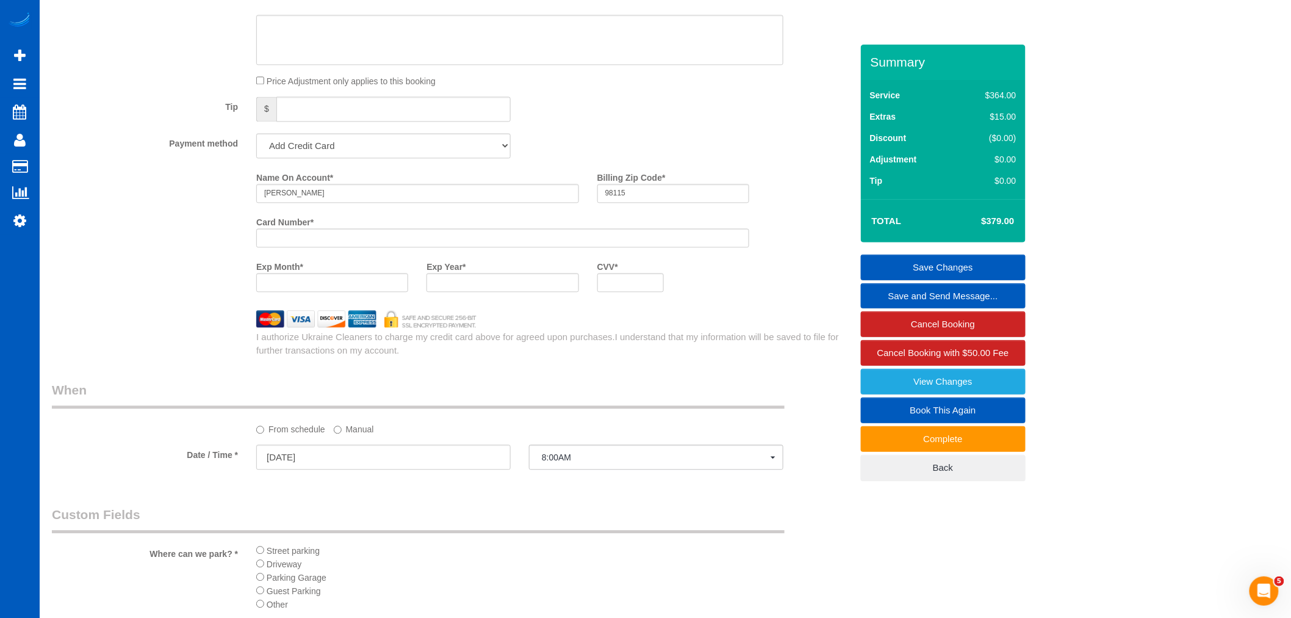
scroll to position [1084, 0]
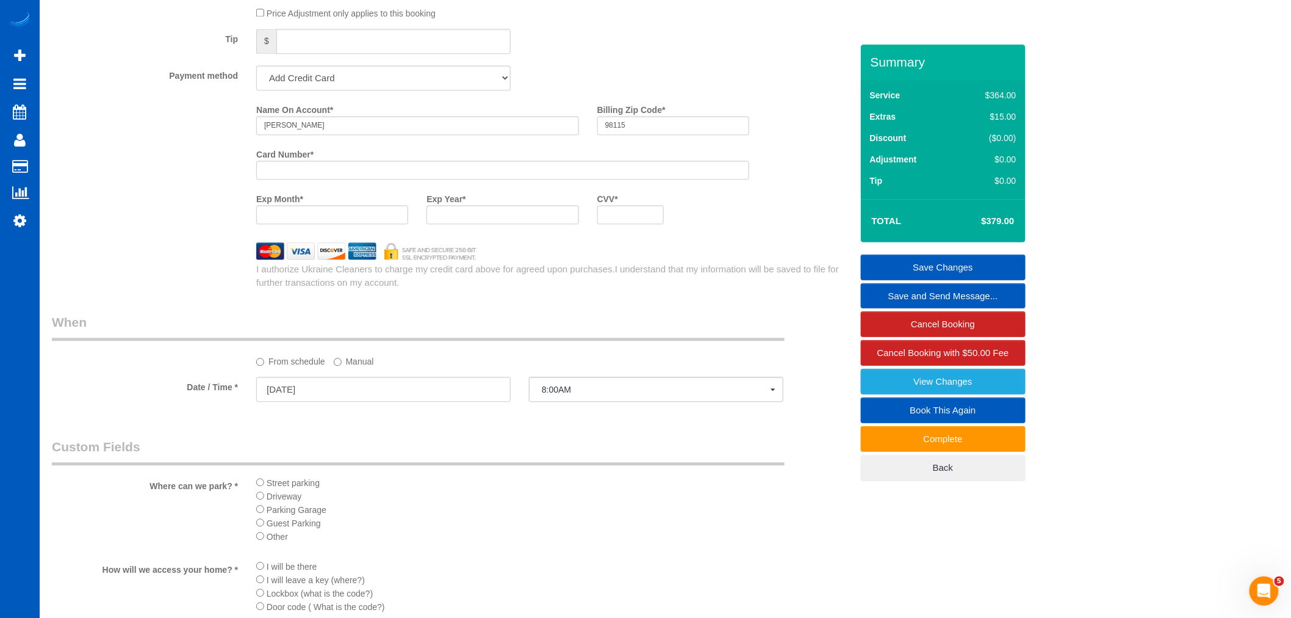
click at [916, 265] on link "Save Changes" at bounding box center [943, 267] width 165 height 26
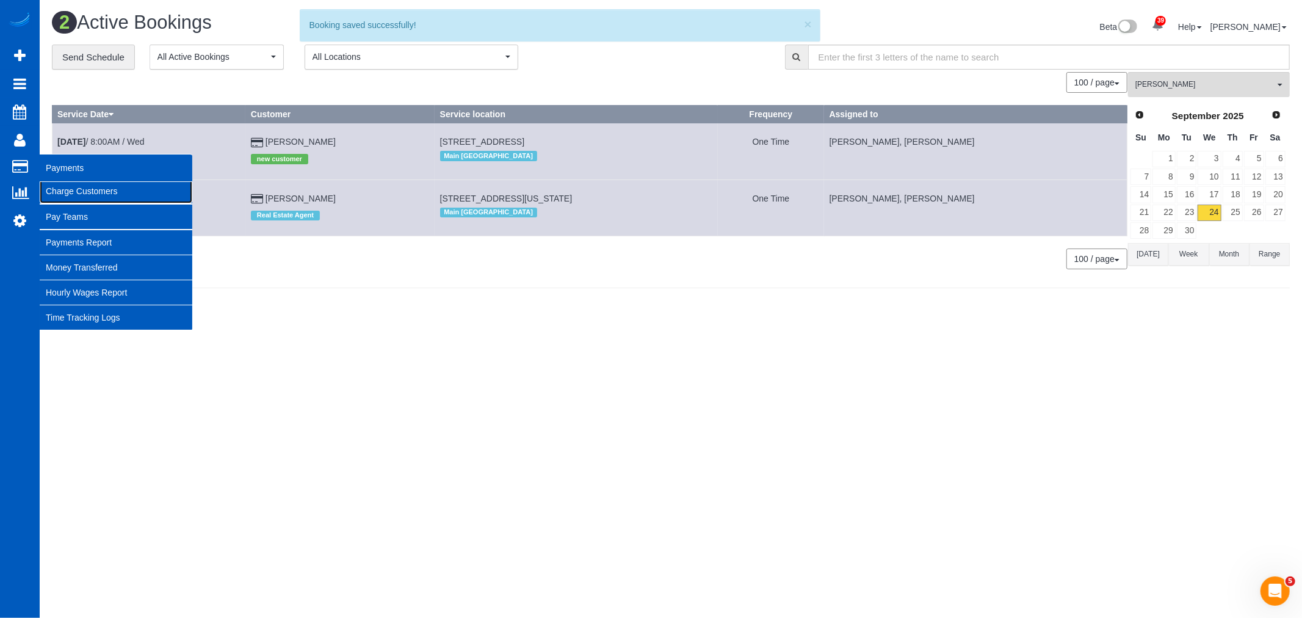
click at [58, 190] on link "Charge Customers" at bounding box center [116, 191] width 153 height 24
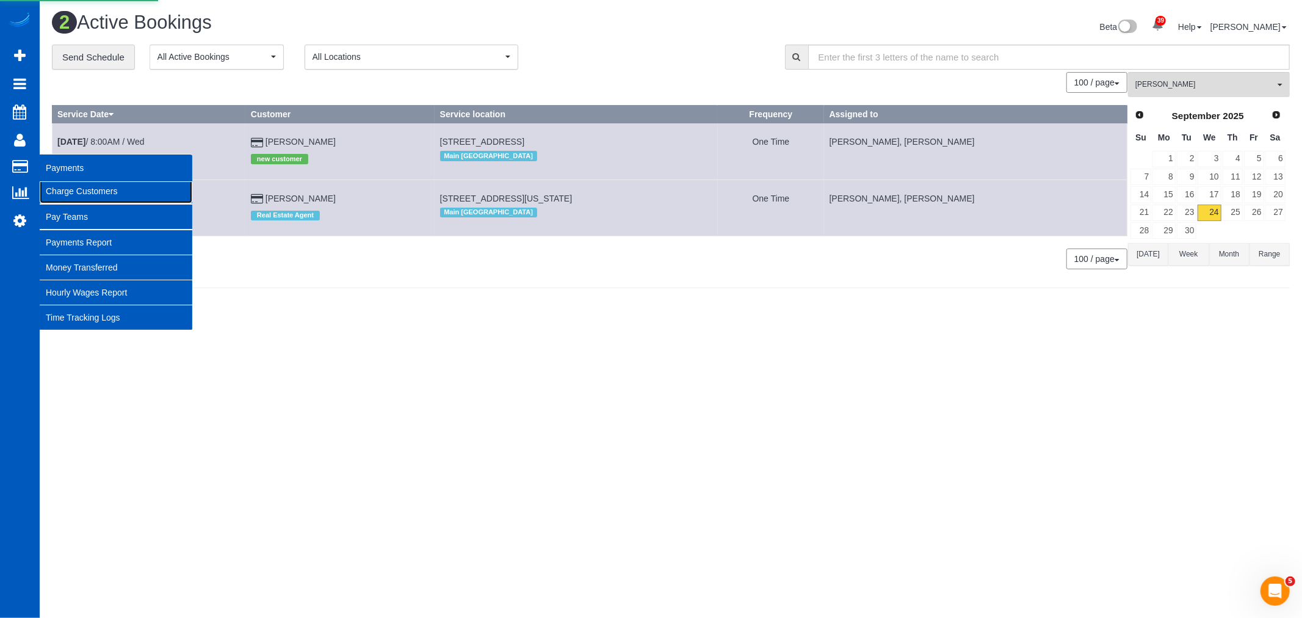
select select
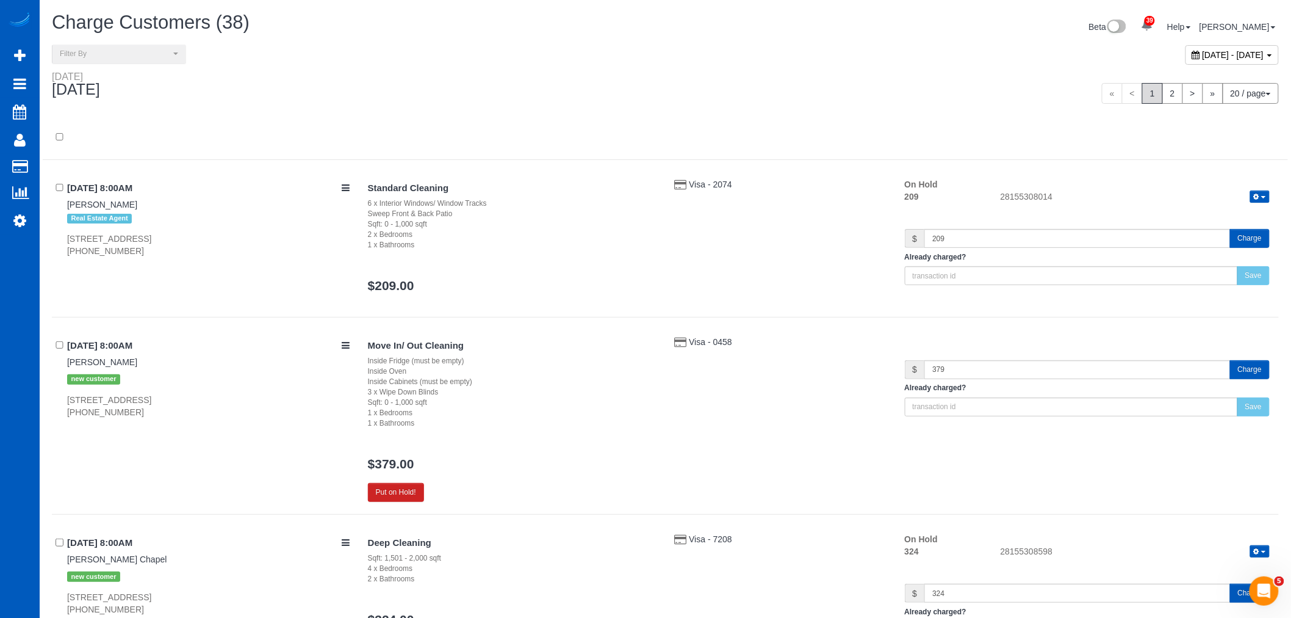
click at [1263, 368] on button "Charge" at bounding box center [1250, 369] width 40 height 19
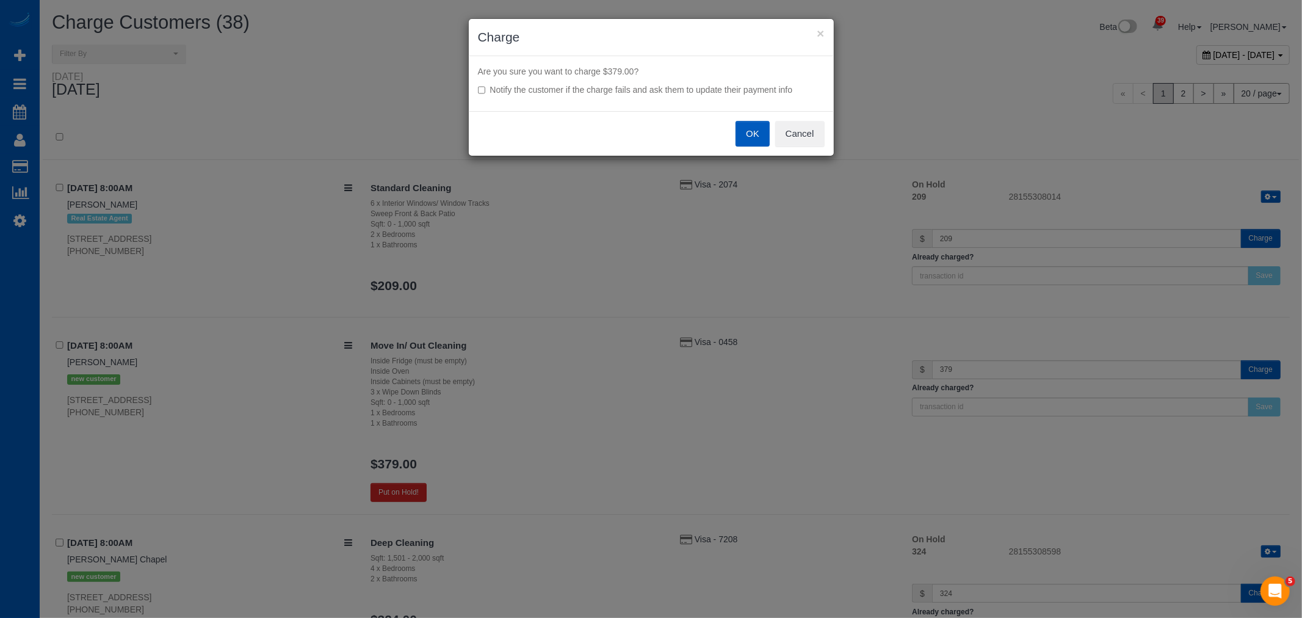
click at [766, 132] on button "OK" at bounding box center [752, 134] width 34 height 26
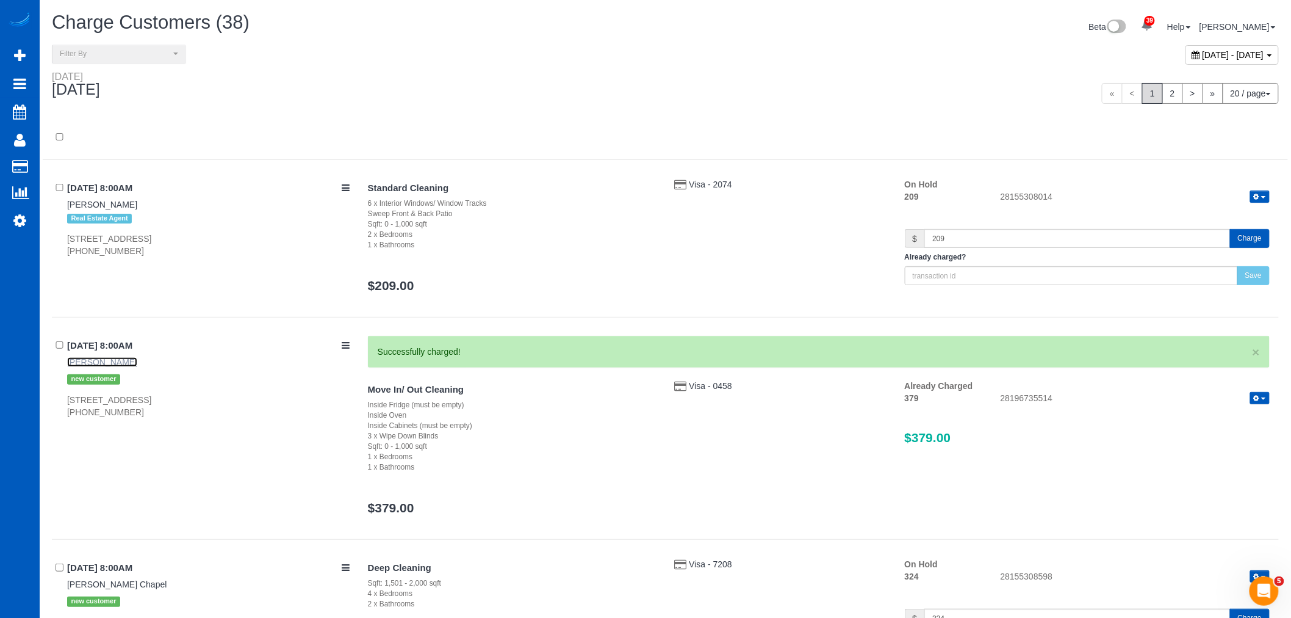
click at [113, 360] on link "[PERSON_NAME]" at bounding box center [102, 362] width 70 height 10
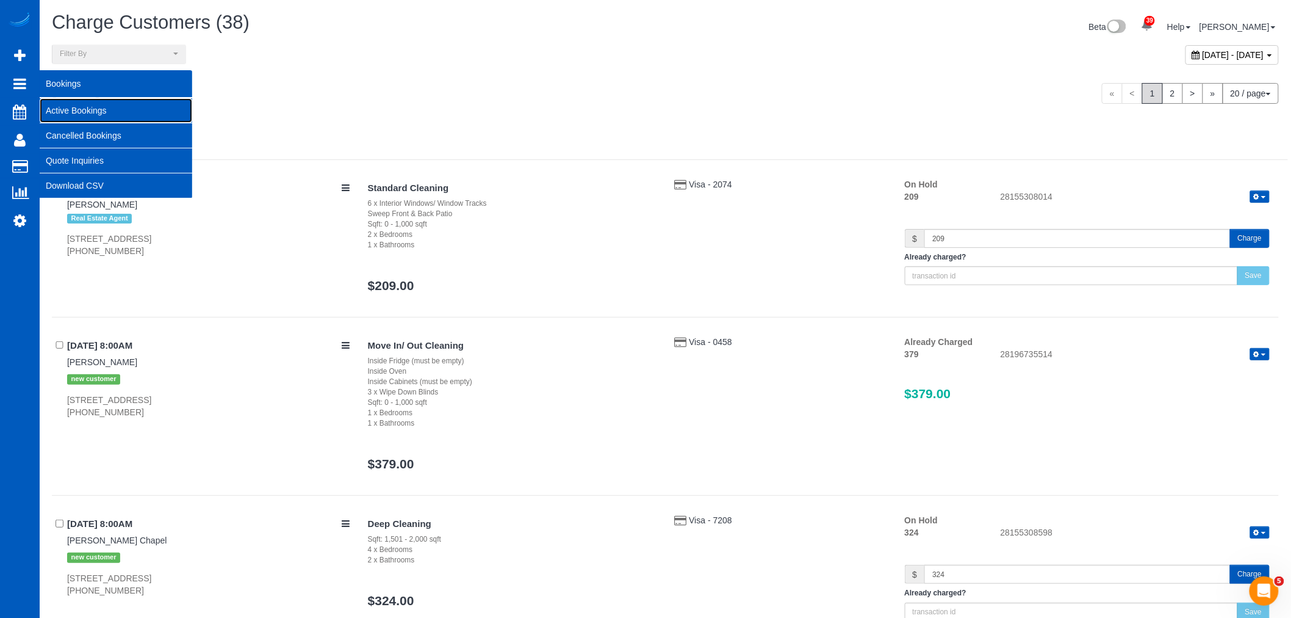
click at [74, 105] on link "Active Bookings" at bounding box center [116, 110] width 153 height 24
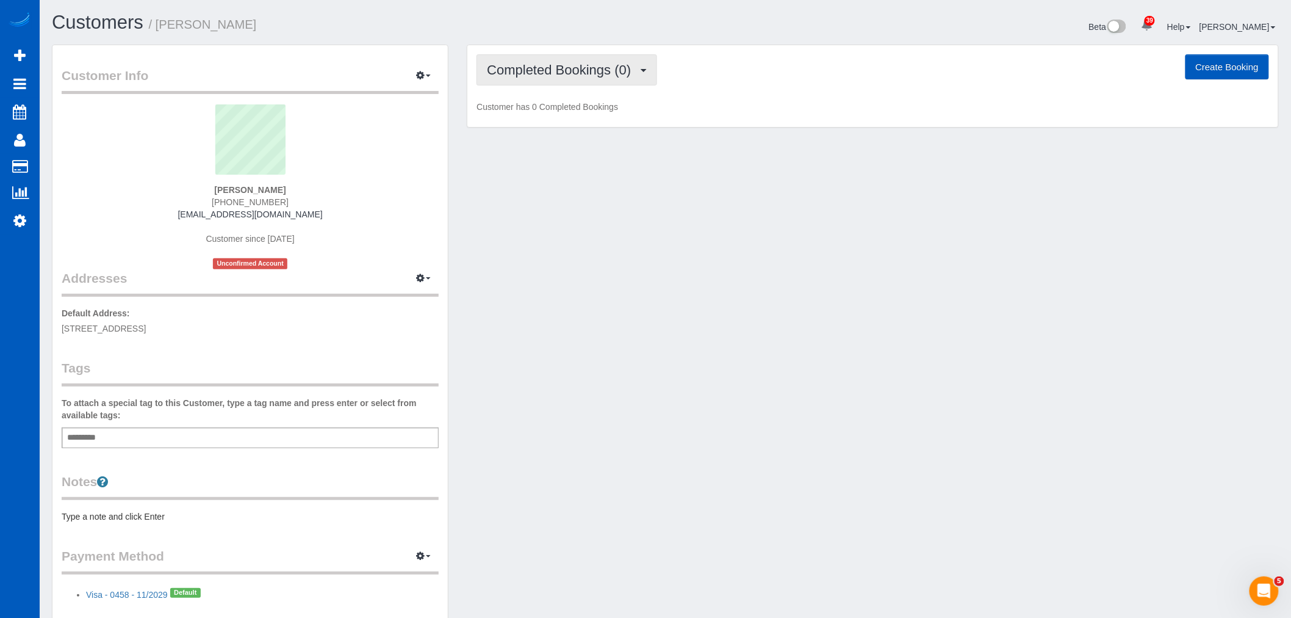
click at [543, 82] on button "Completed Bookings (0)" at bounding box center [567, 69] width 181 height 31
click at [552, 156] on link "Charges (1)" at bounding box center [540, 158] width 127 height 16
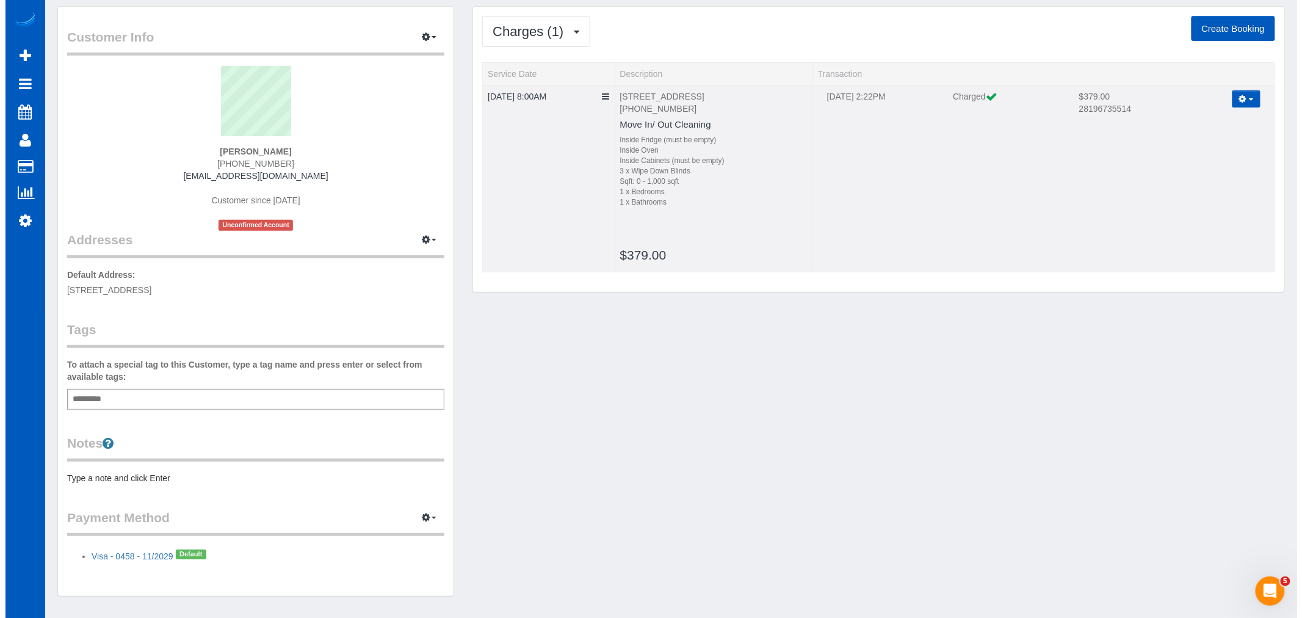
scroll to position [72, 0]
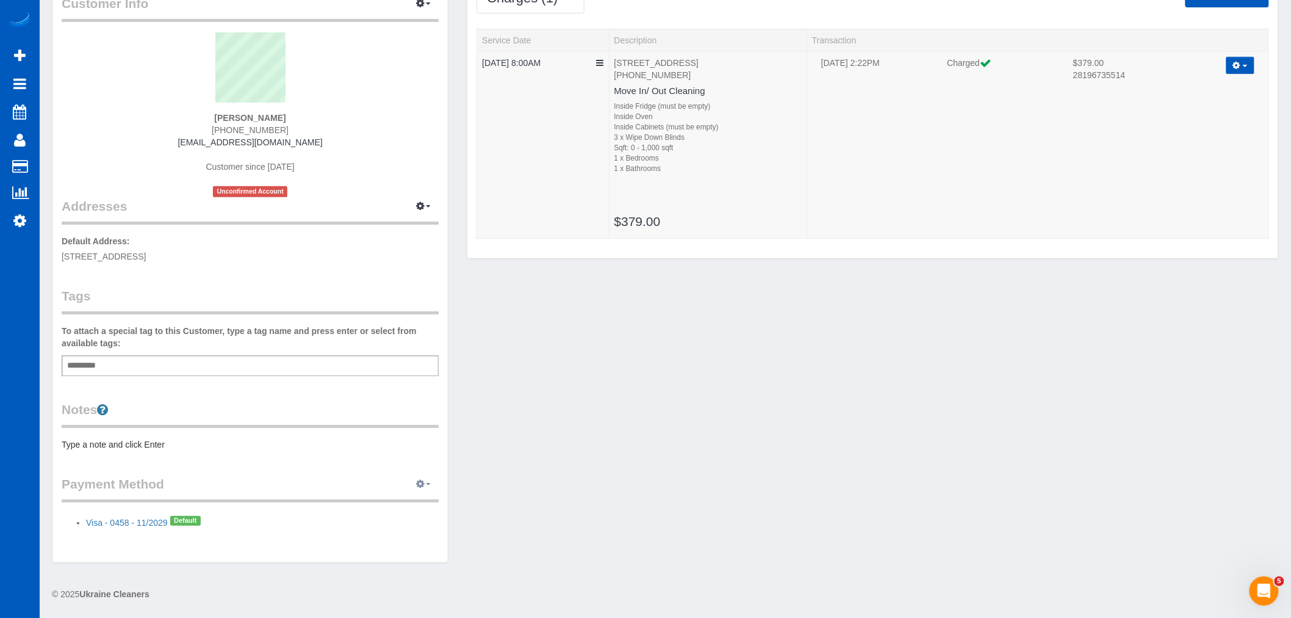
click at [418, 488] on button "button" at bounding box center [423, 484] width 31 height 19
click at [406, 508] on link "View Payment Methods" at bounding box center [382, 507] width 114 height 16
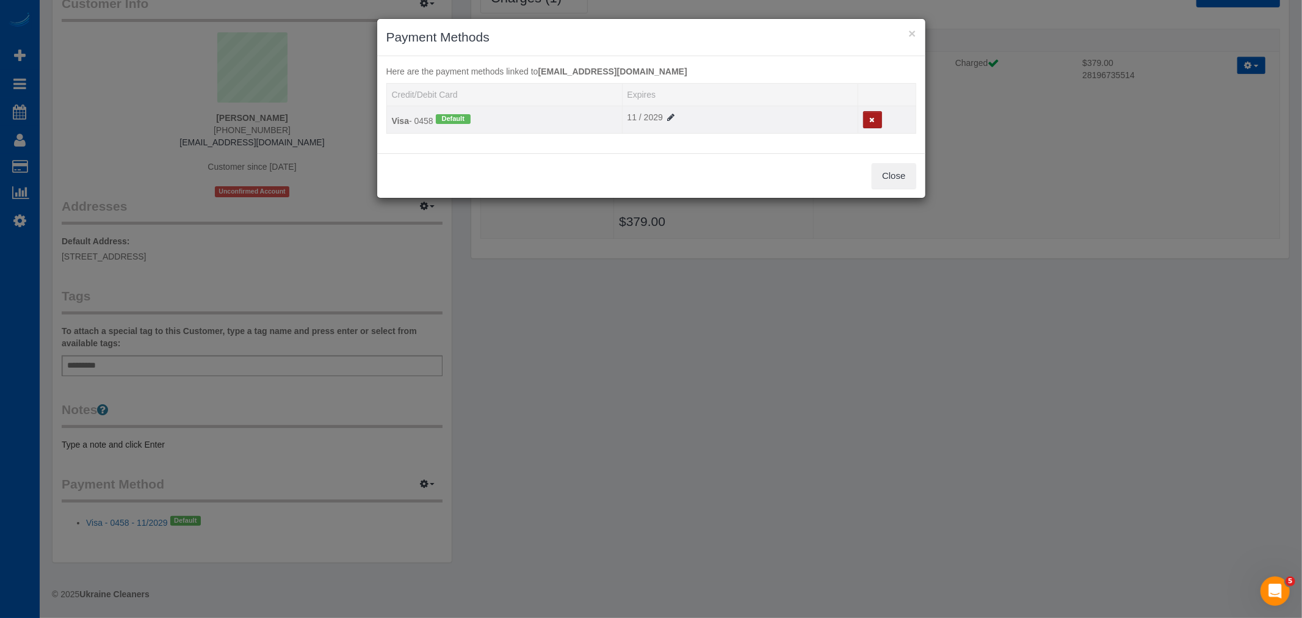
click at [871, 119] on icon at bounding box center [872, 120] width 5 height 7
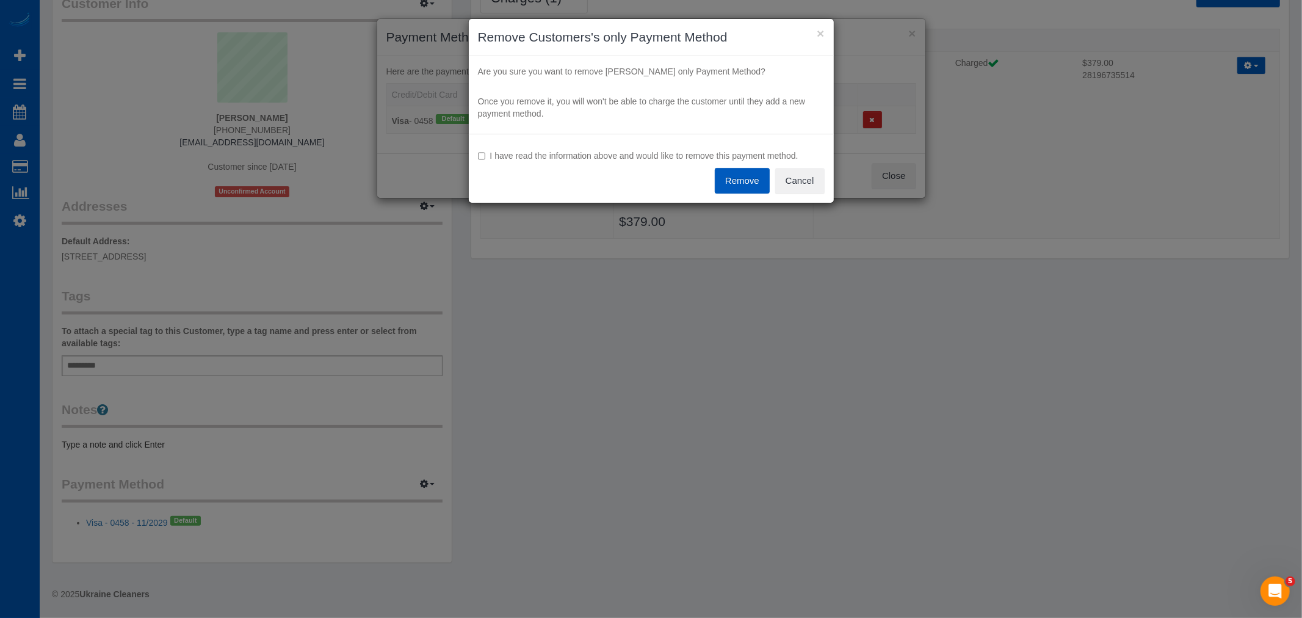
click at [625, 156] on label "I have read the information above and would like to remove this payment method." at bounding box center [651, 156] width 347 height 12
click at [744, 179] on button "Remove" at bounding box center [742, 181] width 55 height 26
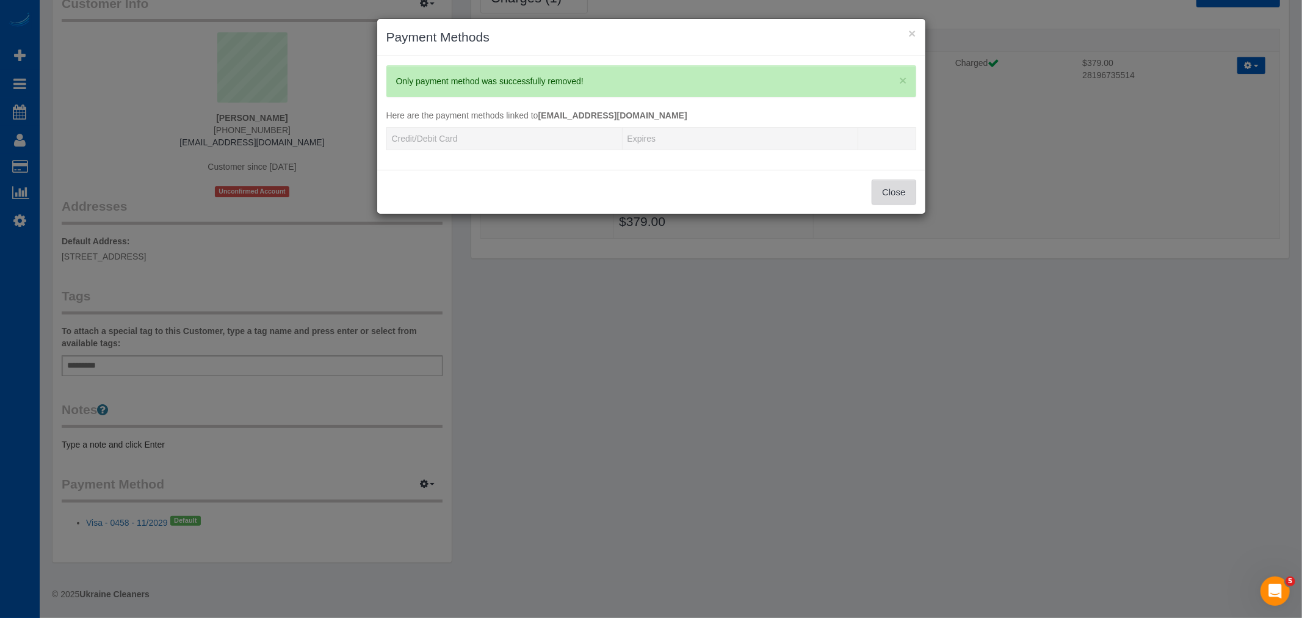
click at [907, 201] on button "Close" at bounding box center [893, 192] width 44 height 26
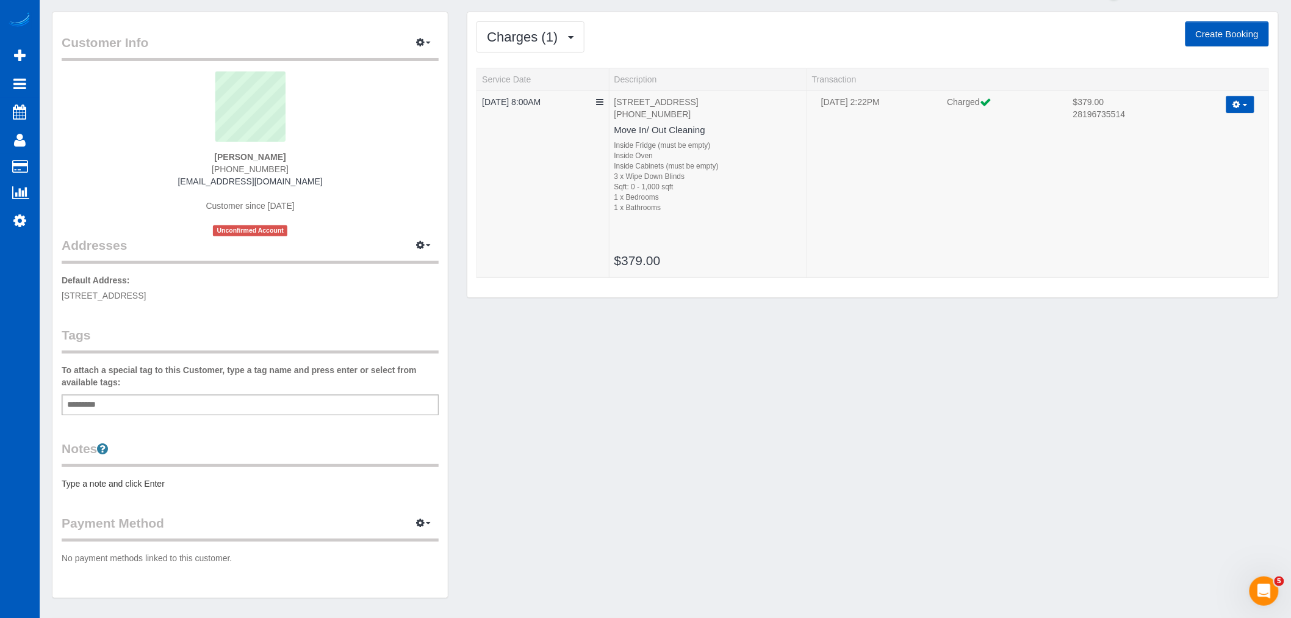
scroll to position [0, 0]
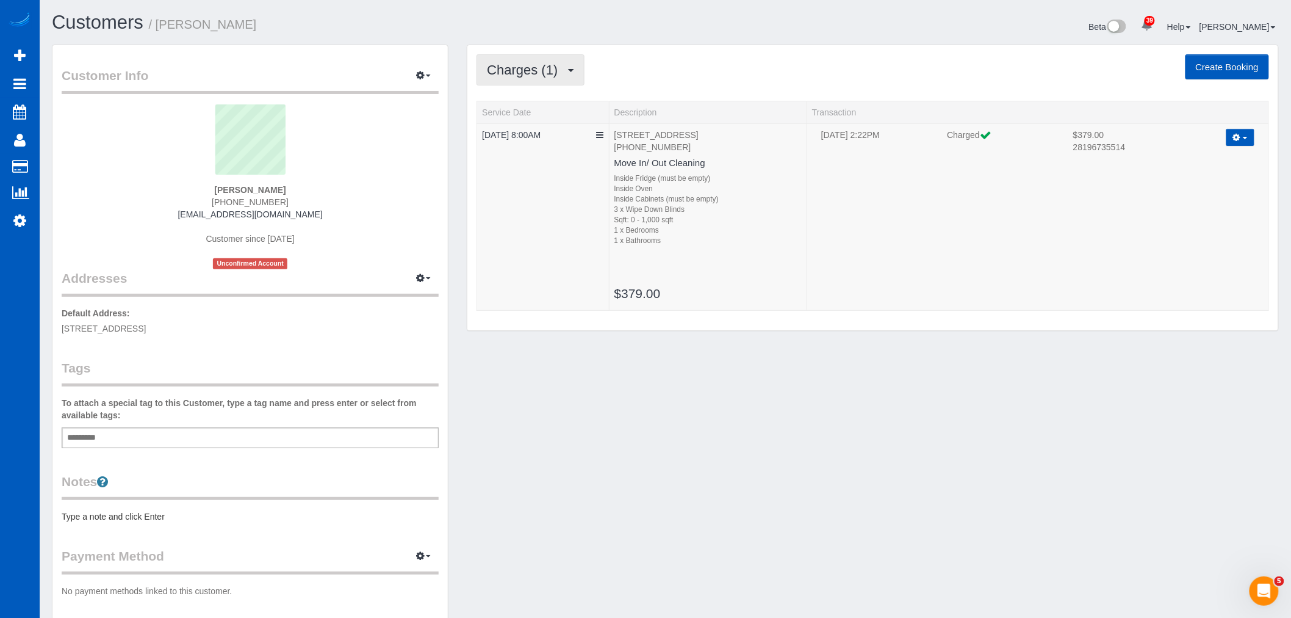
click at [534, 63] on span "Charges (1)" at bounding box center [525, 69] width 77 height 15
click at [548, 117] on link "Upcoming Bookings (1)" at bounding box center [540, 114] width 127 height 16
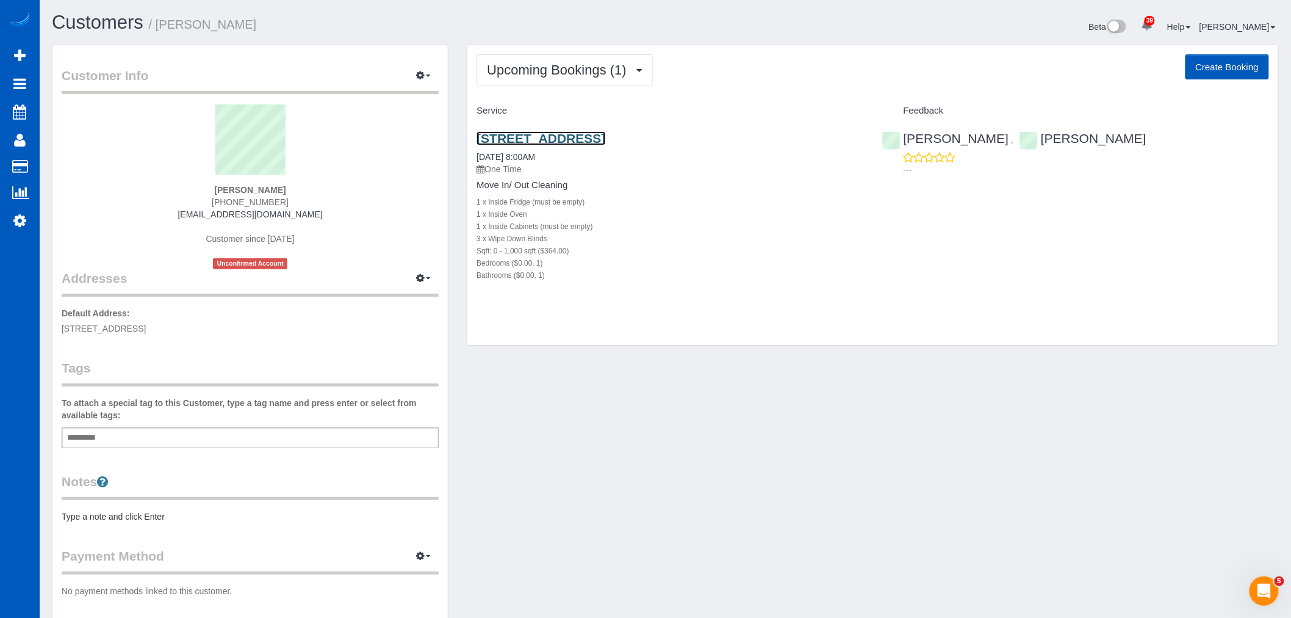
click at [557, 135] on link "[STREET_ADDRESS]" at bounding box center [541, 138] width 129 height 14
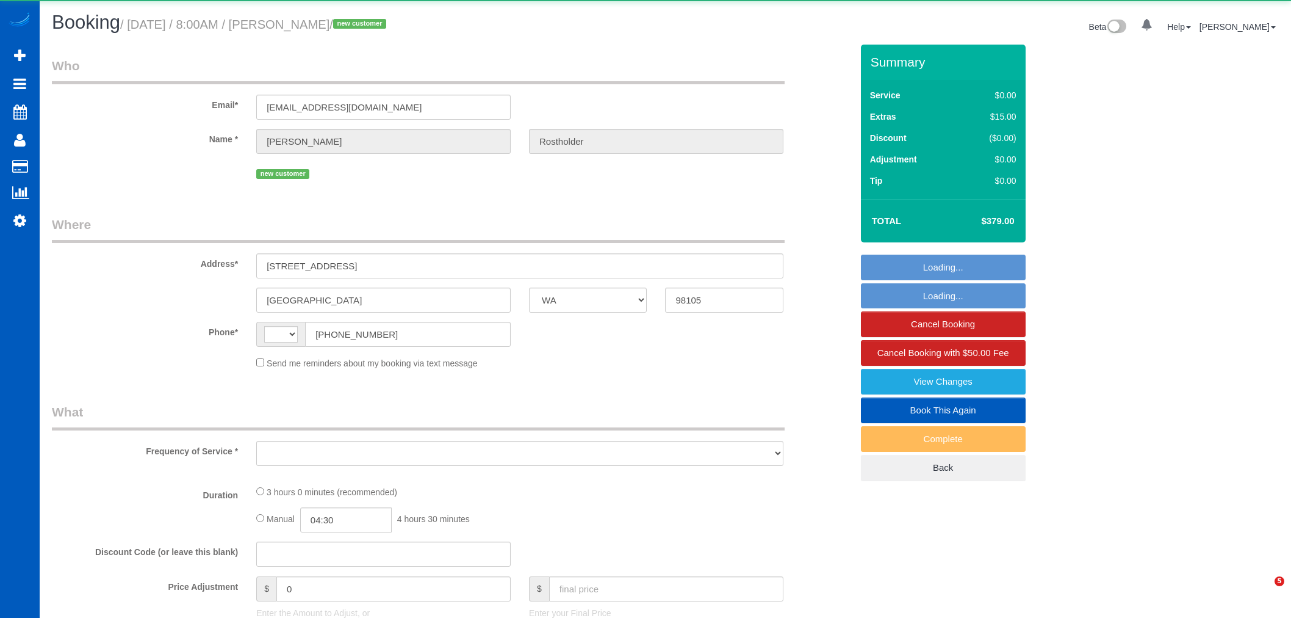
select select "WA"
select select "object:686"
select select "spot1"
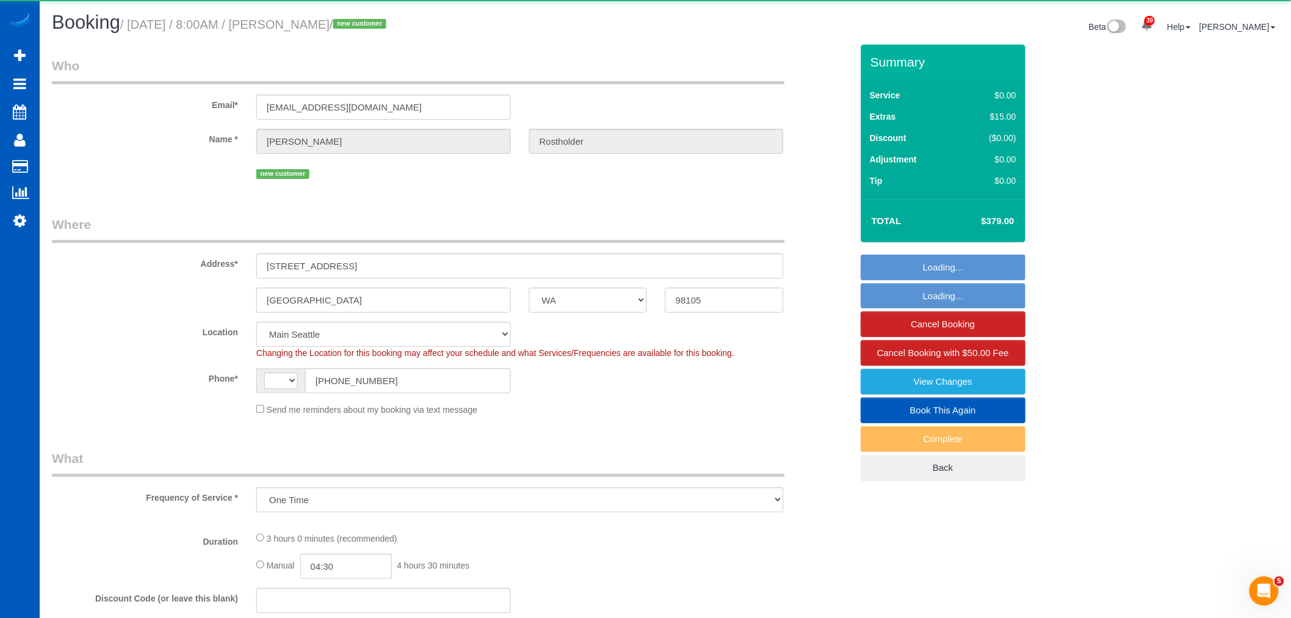
select select "object:1169"
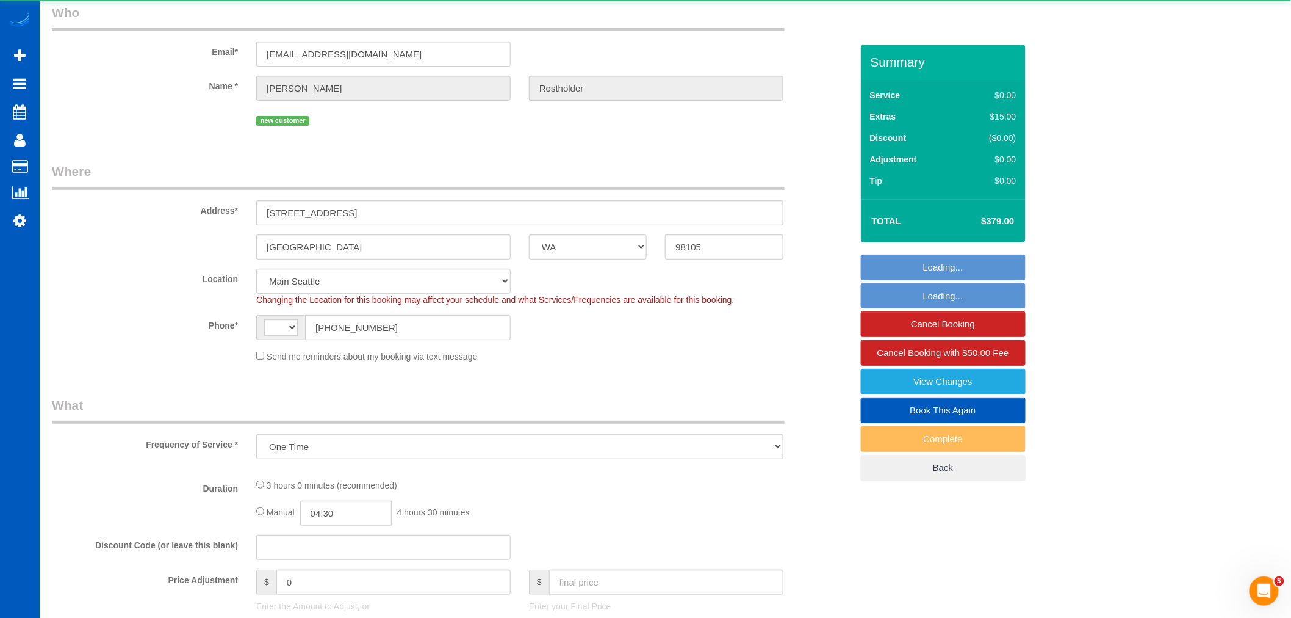
select select "string:[GEOGRAPHIC_DATA]"
select select "199"
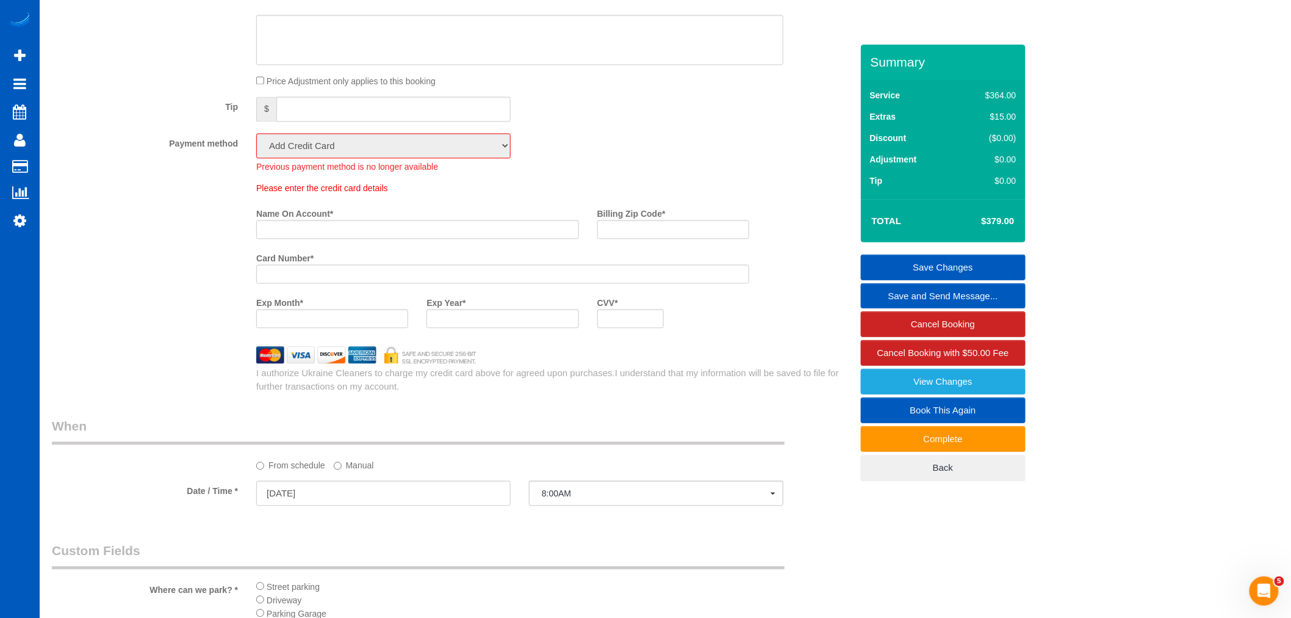
scroll to position [610, 0]
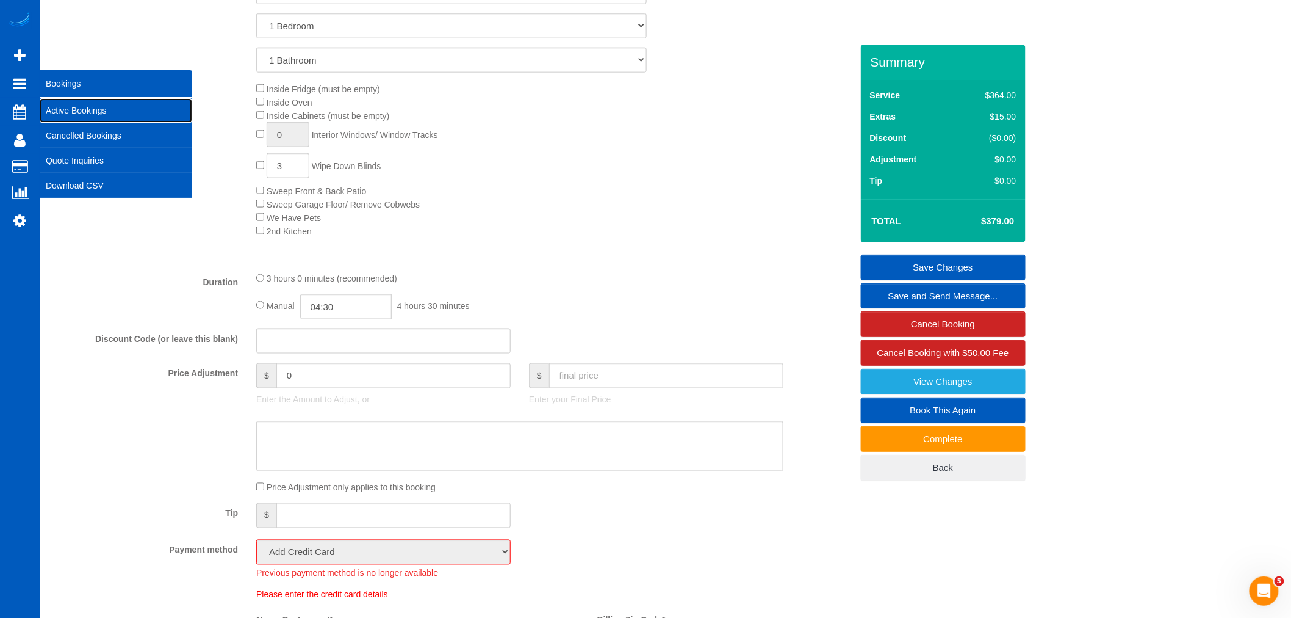
click at [68, 106] on link "Active Bookings" at bounding box center [116, 110] width 153 height 24
